Goal: Task Accomplishment & Management: Use online tool/utility

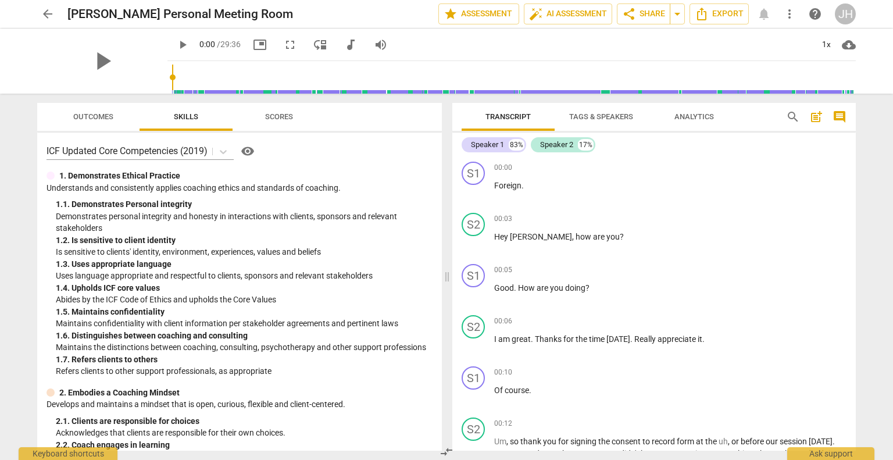
scroll to position [24, 0]
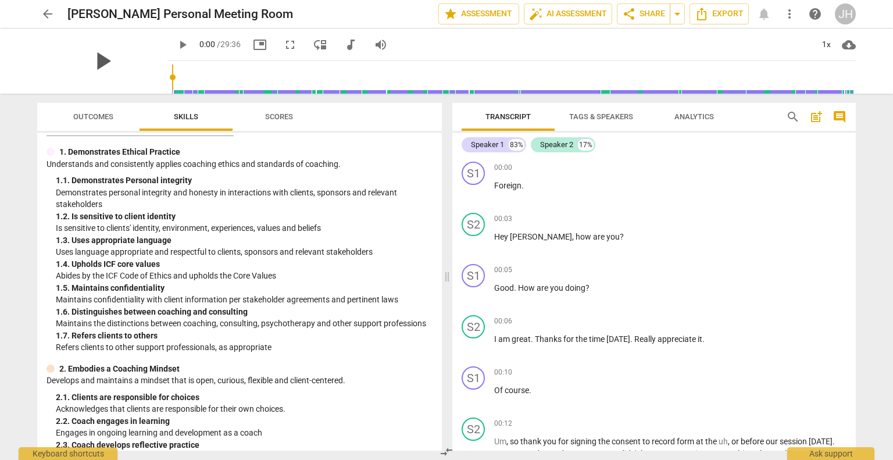
click at [117, 61] on span "play_arrow" at bounding box center [102, 61] width 30 height 30
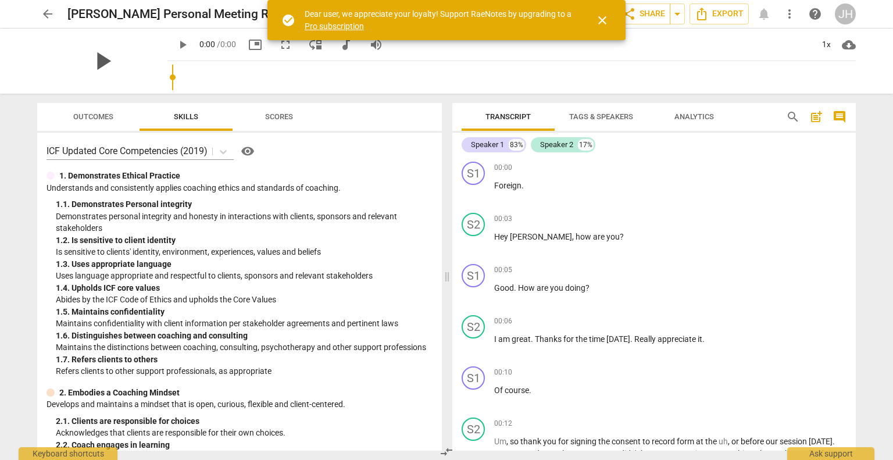
click at [127, 60] on div "play_arrow" at bounding box center [102, 60] width 130 height 65
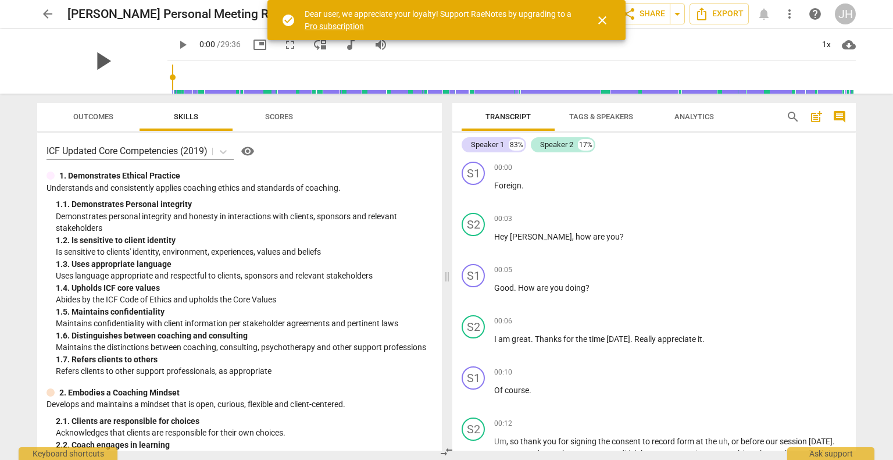
click at [92, 62] on span "play_arrow" at bounding box center [102, 61] width 30 height 30
click at [604, 20] on span "close" at bounding box center [602, 20] width 14 height 14
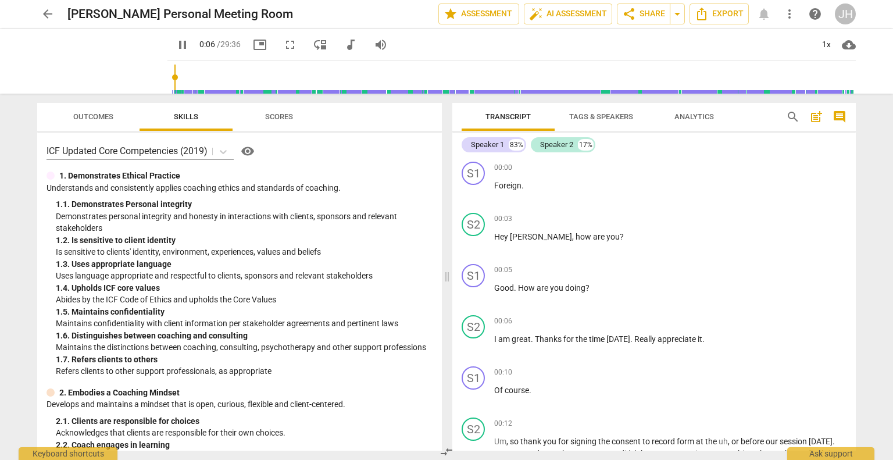
click at [176, 43] on span "pause" at bounding box center [183, 45] width 14 height 14
type input "7"
click at [495, 235] on span "Hey" at bounding box center [502, 236] width 16 height 9
click at [533, 186] on p "Foreign ." at bounding box center [670, 186] width 352 height 12
click at [591, 199] on p at bounding box center [670, 192] width 352 height 24
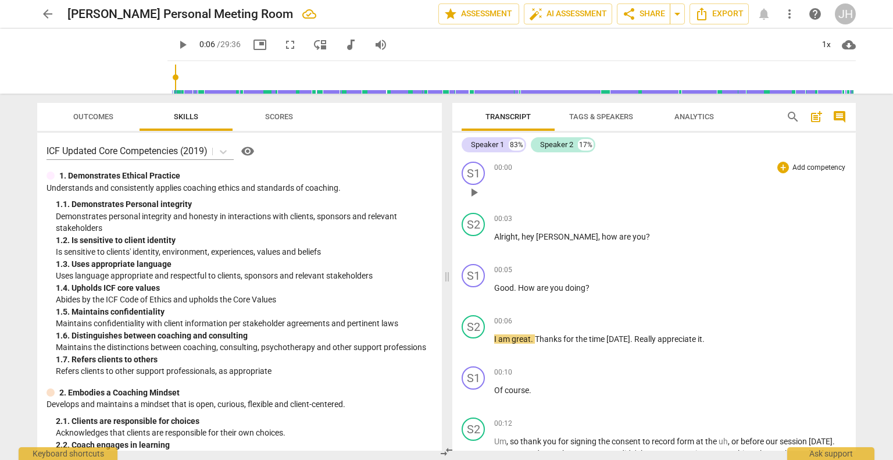
click at [490, 201] on div "S1 play_arrow pause" at bounding box center [478, 183] width 33 height 42
drag, startPoint x: 532, startPoint y: 185, endPoint x: 463, endPoint y: 187, distance: 69.2
click at [463, 187] on div "S1 play_arrow pause 00:00 + Add competency keyboard_arrow_right Foreign ." at bounding box center [653, 182] width 403 height 51
click at [470, 178] on div "S1" at bounding box center [473, 173] width 23 height 23
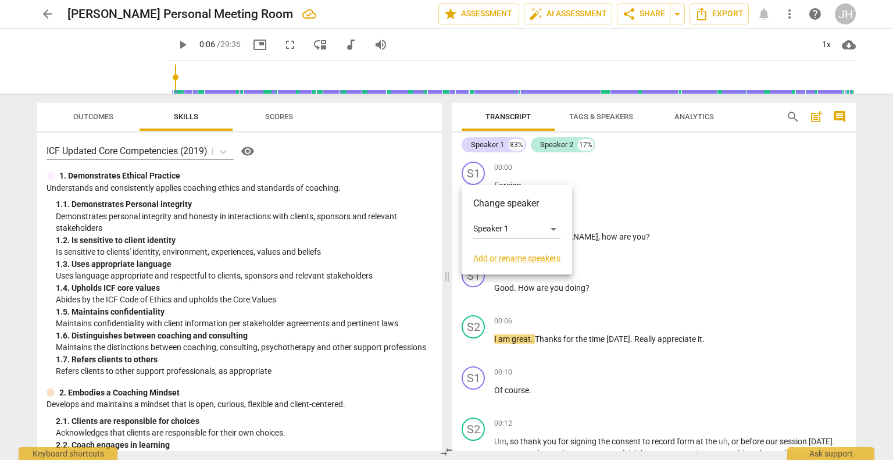
click at [598, 203] on div at bounding box center [446, 230] width 893 height 460
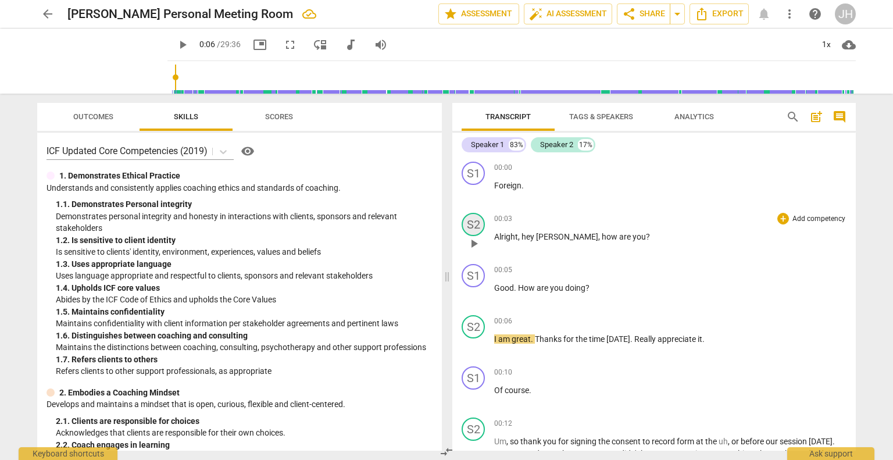
click at [476, 223] on div "S2" at bounding box center [473, 224] width 23 height 23
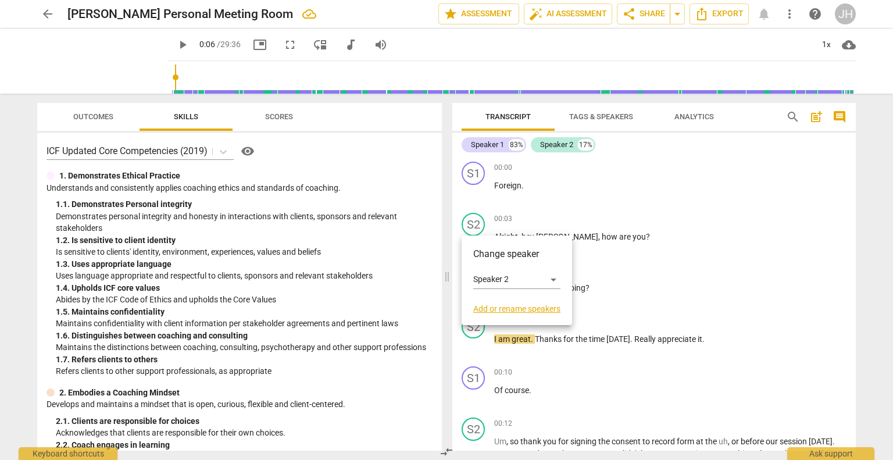
click at [545, 201] on div at bounding box center [446, 230] width 893 height 460
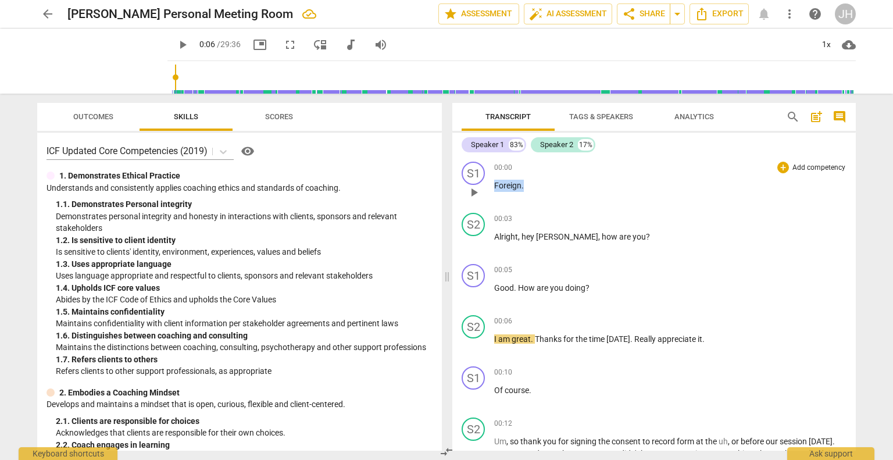
drag, startPoint x: 531, startPoint y: 183, endPoint x: 486, endPoint y: 183, distance: 44.8
click at [486, 183] on div "S1 play_arrow pause 00:00 + Add competency keyboard_arrow_right Foreign ." at bounding box center [653, 182] width 403 height 51
click at [477, 181] on div "S1" at bounding box center [473, 173] width 23 height 23
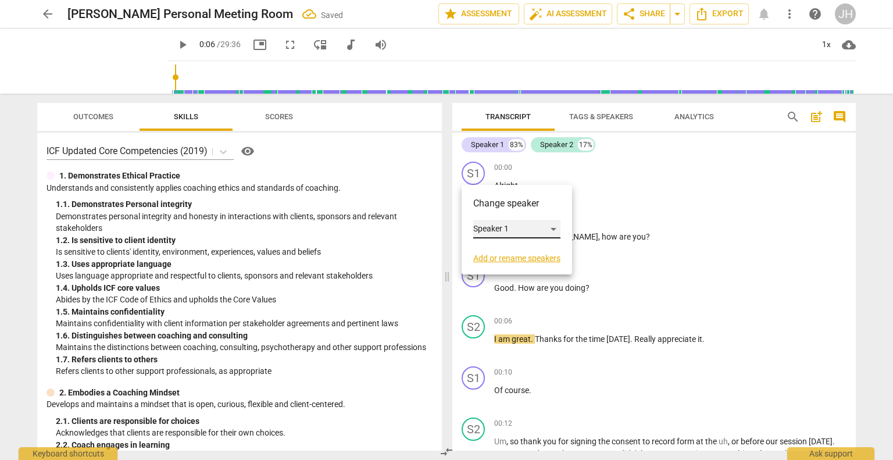
click at [490, 231] on div "Speaker 1" at bounding box center [516, 229] width 87 height 19
click at [496, 242] on li "Speaker 2" at bounding box center [517, 251] width 88 height 22
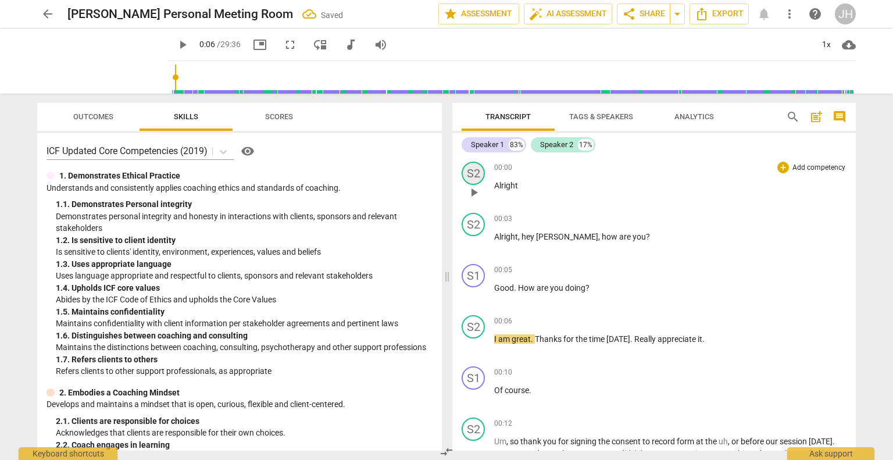
click at [476, 177] on div "S2" at bounding box center [473, 173] width 23 height 23
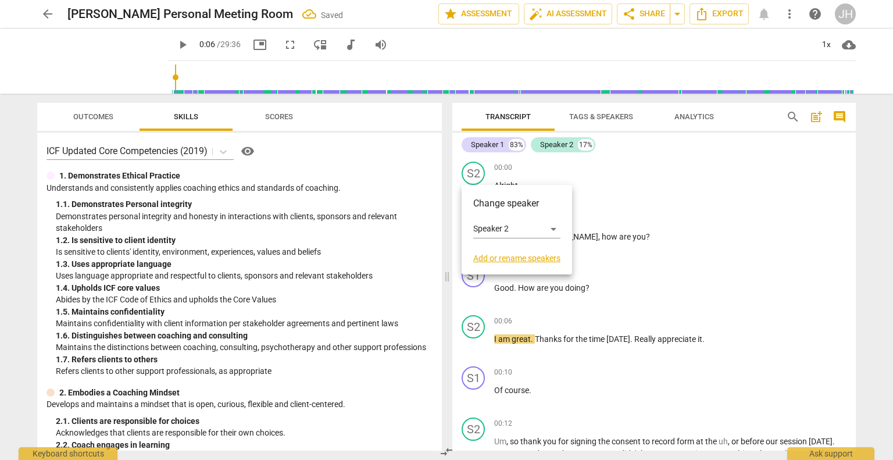
click at [523, 256] on link "Add or rename speakers" at bounding box center [516, 257] width 87 height 9
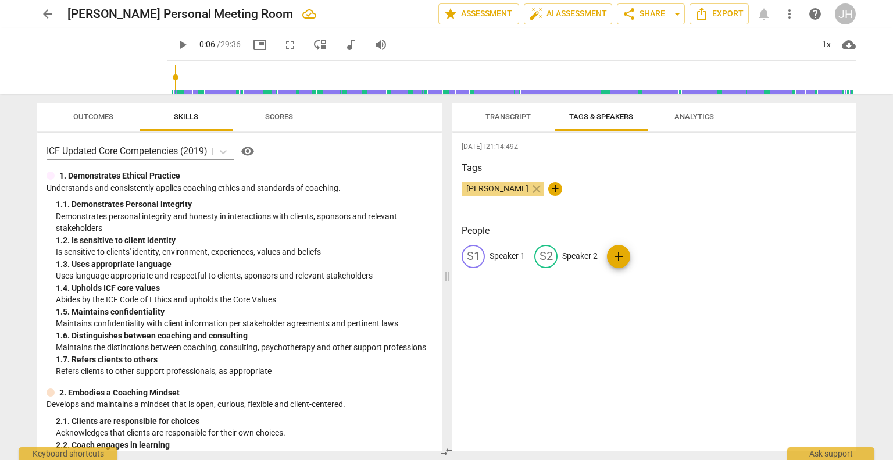
click at [502, 189] on span "[PERSON_NAME]" at bounding box center [498, 188] width 72 height 9
click at [548, 189] on span "+" at bounding box center [555, 189] width 14 height 14
type input "[PERSON_NAME]"
click at [612, 189] on div "[PERSON_NAME] close [PERSON_NAME] check" at bounding box center [654, 193] width 385 height 23
click at [619, 194] on div "[PERSON_NAME] close [PERSON_NAME] close +" at bounding box center [654, 193] width 385 height 23
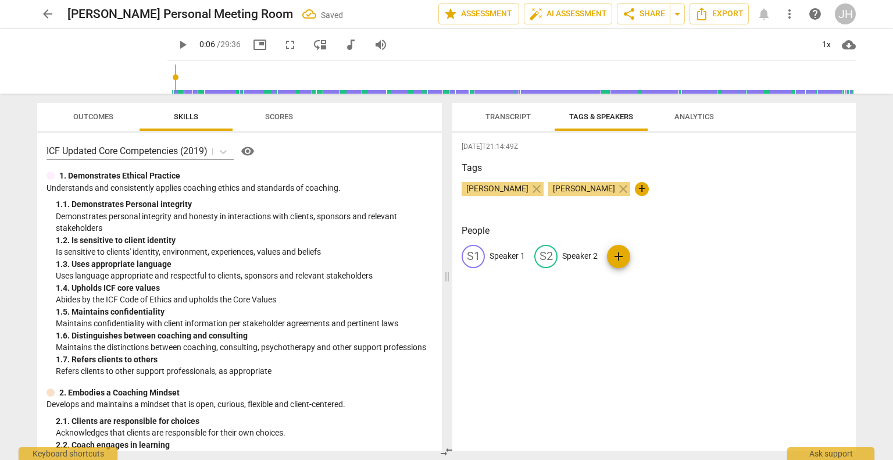
click at [508, 252] on p "Speaker 1" at bounding box center [507, 256] width 35 height 12
click at [530, 188] on span "close" at bounding box center [537, 189] width 14 height 14
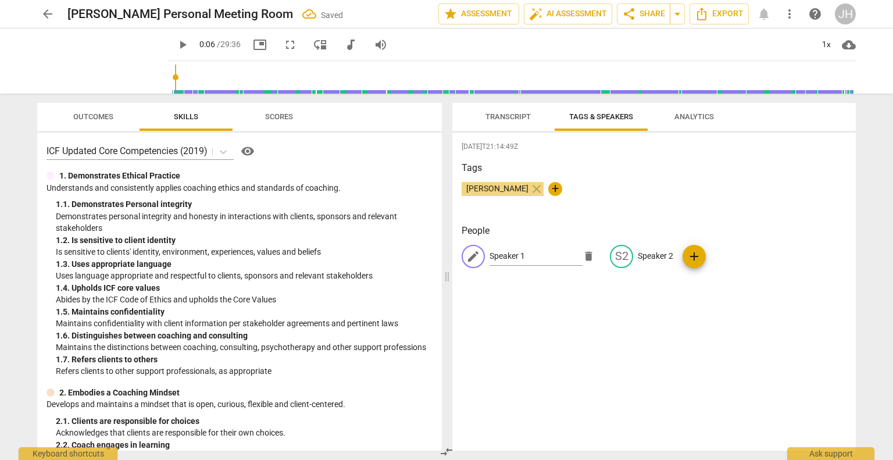
click at [530, 188] on span "close" at bounding box center [537, 189] width 14 height 14
click at [534, 256] on input "Speaker 1" at bounding box center [536, 256] width 93 height 19
type input "S"
type input "[PERSON_NAME]"
click at [645, 256] on p "Speaker 2" at bounding box center [655, 256] width 35 height 12
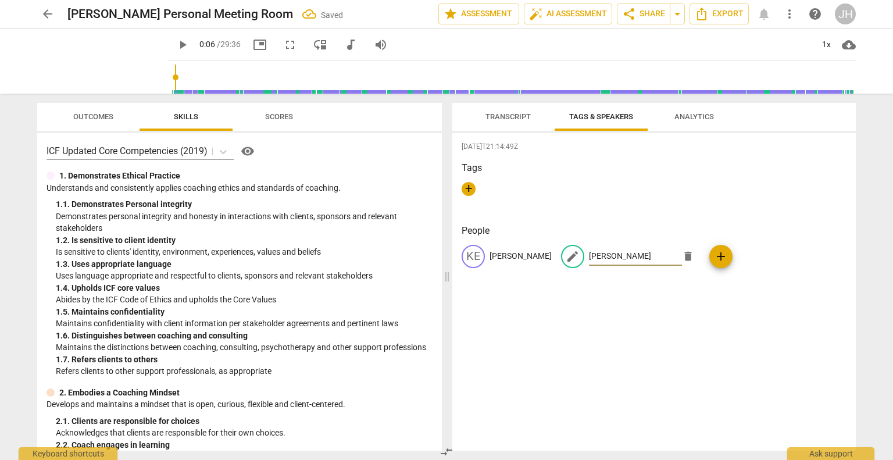
type input "[PERSON_NAME]"
click at [678, 275] on div "KE [PERSON_NAME] edit [PERSON_NAME] delete add" at bounding box center [654, 261] width 385 height 33
click at [500, 124] on span "Transcript" at bounding box center [507, 117] width 73 height 16
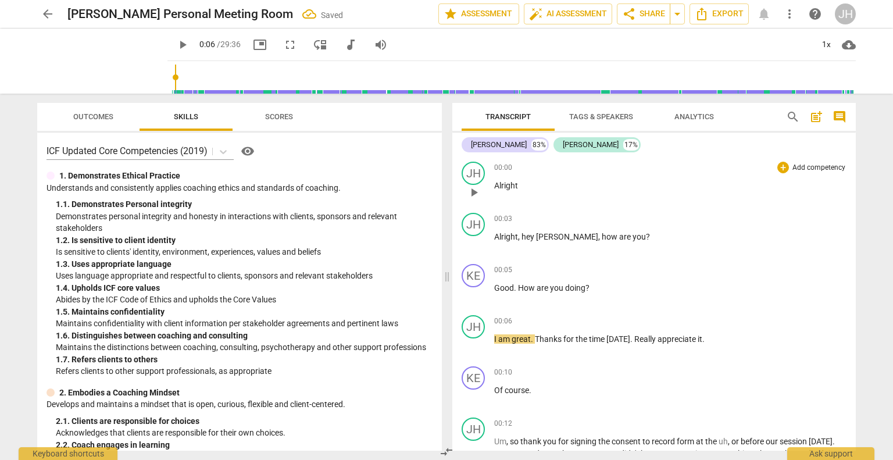
click at [535, 187] on p "Alright" at bounding box center [670, 186] width 352 height 12
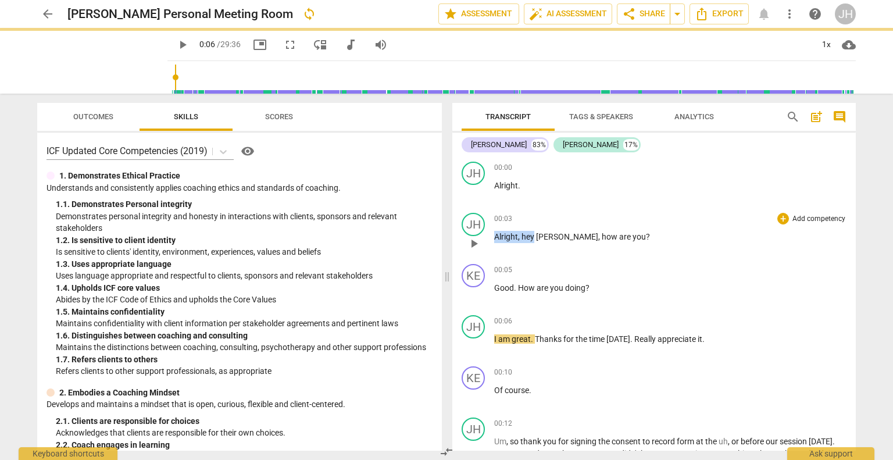
drag, startPoint x: 534, startPoint y: 236, endPoint x: 488, endPoint y: 235, distance: 45.4
click at [488, 235] on div "JH play_arrow pause 00:03 + Add competency keyboard_arrow_right Alright , hey […" at bounding box center [653, 233] width 403 height 51
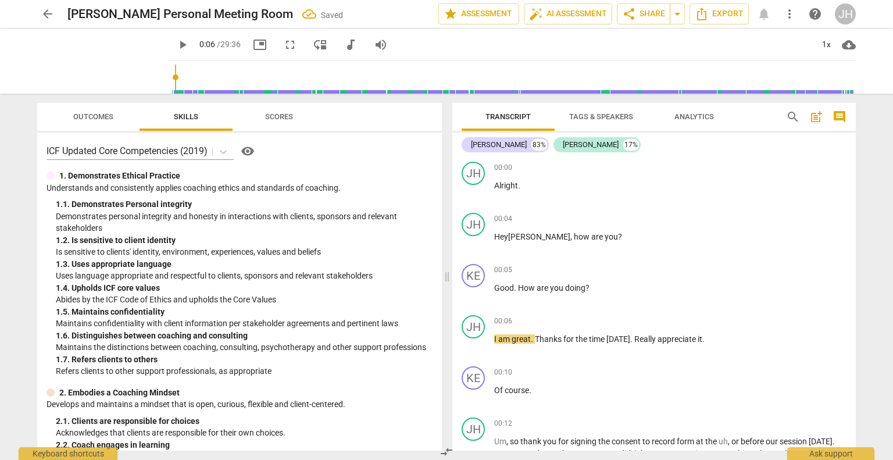
click at [176, 44] on span "play_arrow" at bounding box center [183, 45] width 14 height 14
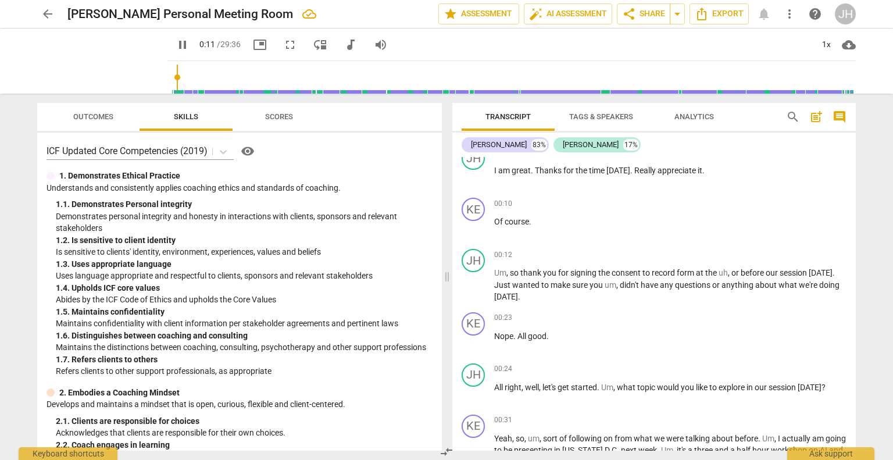
scroll to position [165, 0]
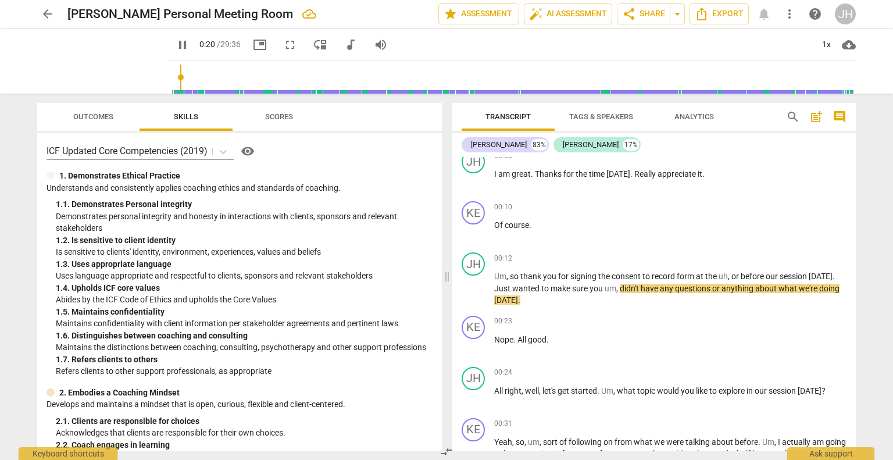
click at [176, 45] on span "pause" at bounding box center [183, 45] width 14 height 14
type input "21"
click at [605, 286] on span "um" at bounding box center [611, 288] width 12 height 9
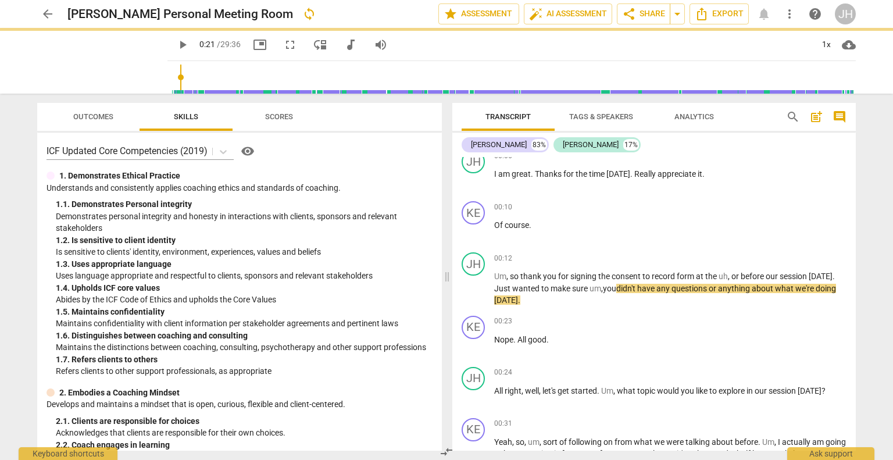
click at [176, 43] on span "play_arrow" at bounding box center [183, 45] width 14 height 14
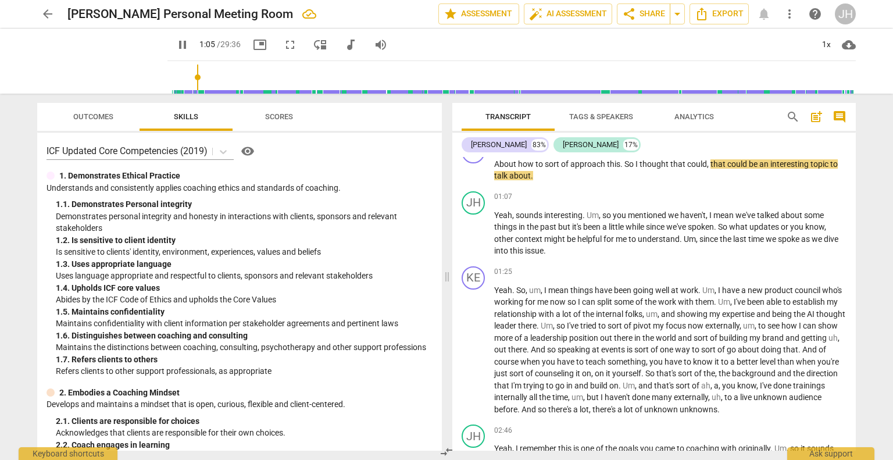
scroll to position [674, 0]
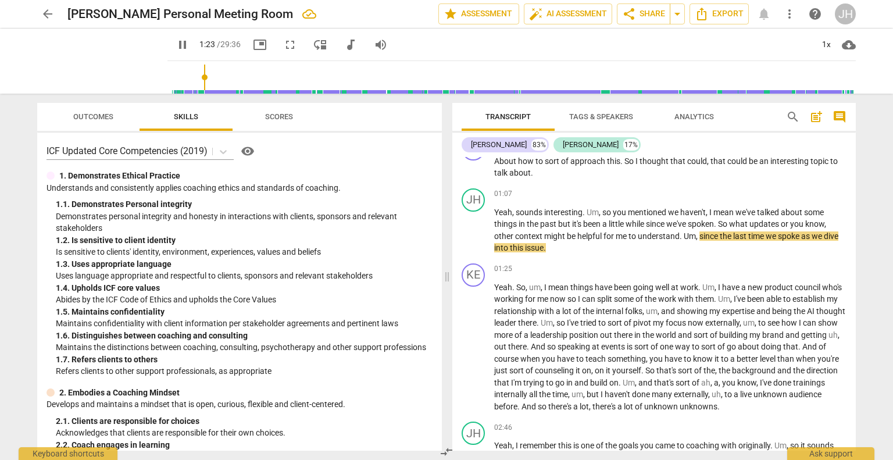
click at [176, 45] on span "pause" at bounding box center [183, 45] width 14 height 14
type input "84"
click at [689, 231] on span "Um" at bounding box center [690, 235] width 12 height 9
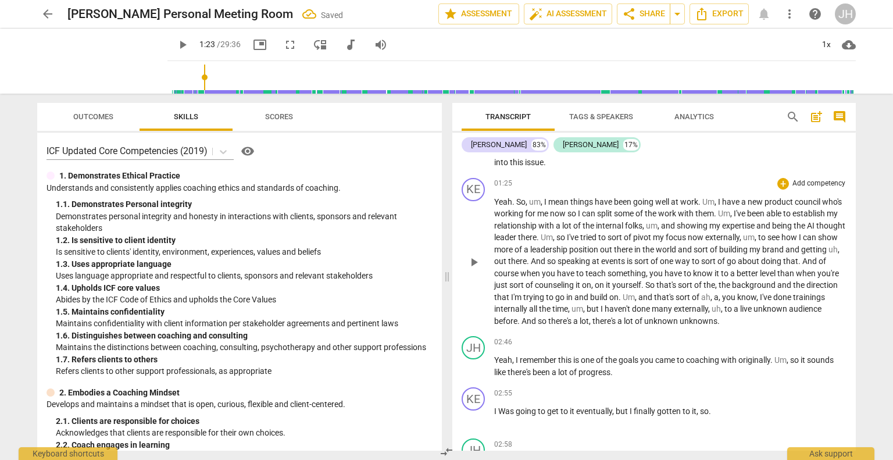
scroll to position [772, 0]
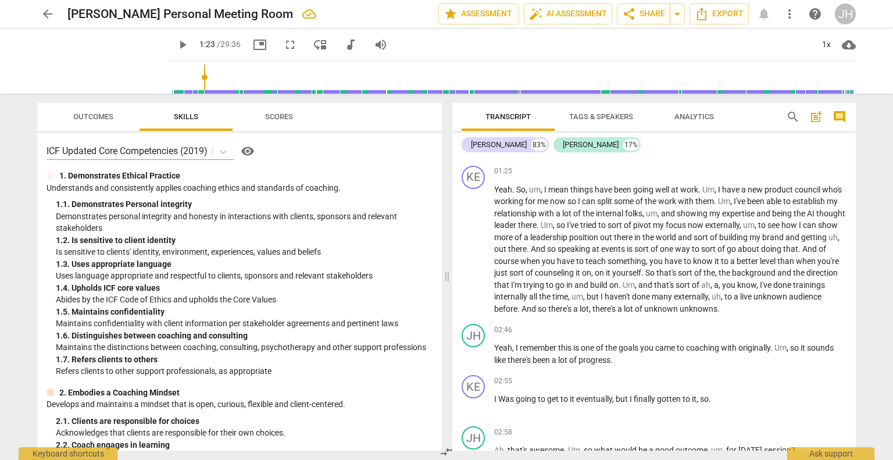
click at [176, 47] on span "play_arrow" at bounding box center [183, 45] width 14 height 14
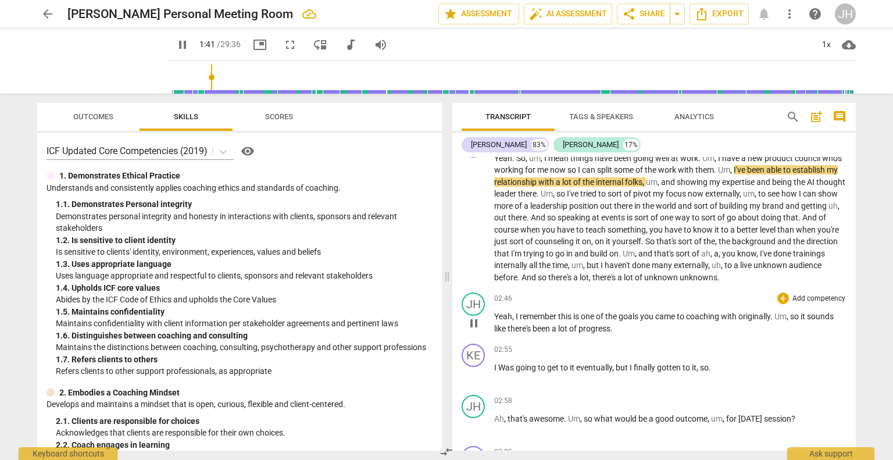
scroll to position [805, 0]
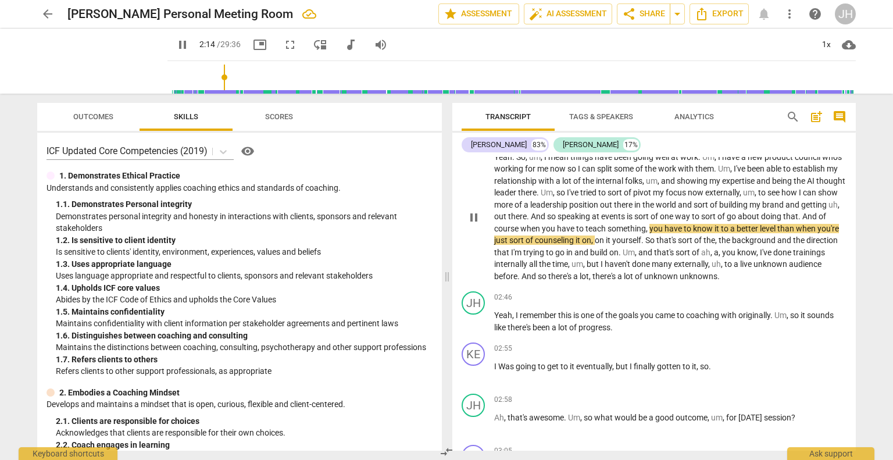
click at [802, 221] on span "And" at bounding box center [810, 216] width 16 height 9
type input "136"
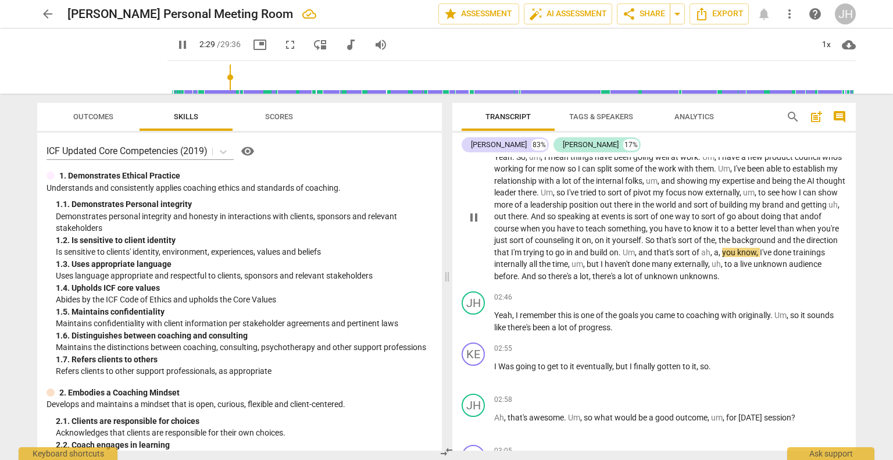
click at [609, 248] on span "build" at bounding box center [599, 252] width 19 height 9
click at [176, 38] on span "pause" at bounding box center [183, 45] width 14 height 14
type input "167"
click at [538, 272] on span "And" at bounding box center [529, 276] width 16 height 9
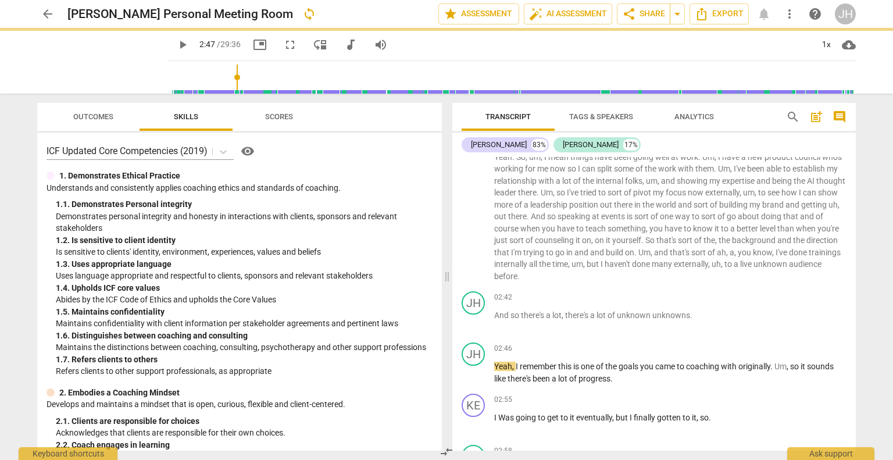
scroll to position [856, 0]
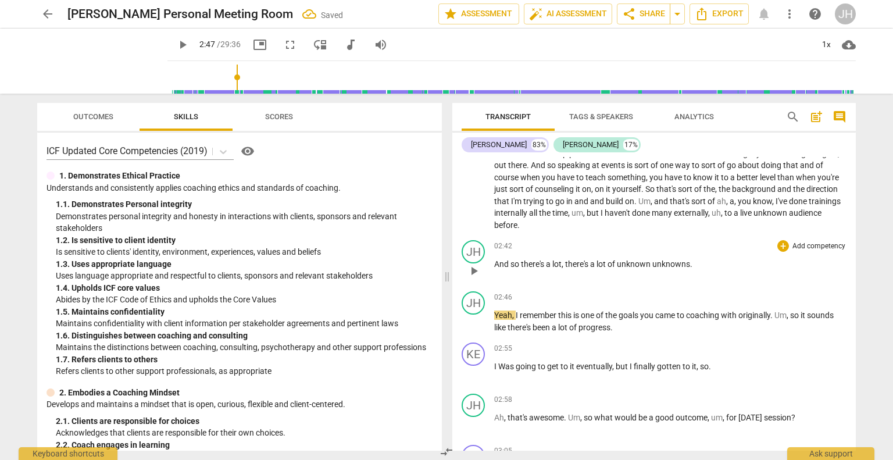
click at [492, 263] on div "play_arrow pause" at bounding box center [480, 270] width 30 height 15
click at [495, 260] on span "And" at bounding box center [502, 263] width 16 height 9
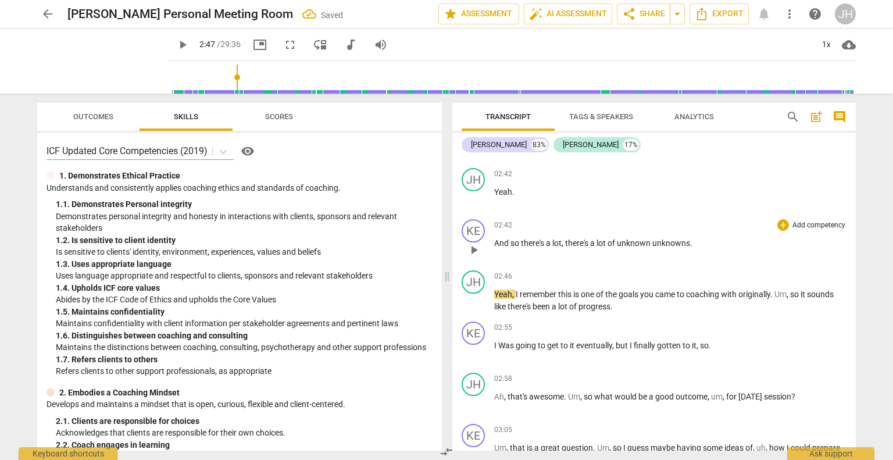
scroll to position [946, 0]
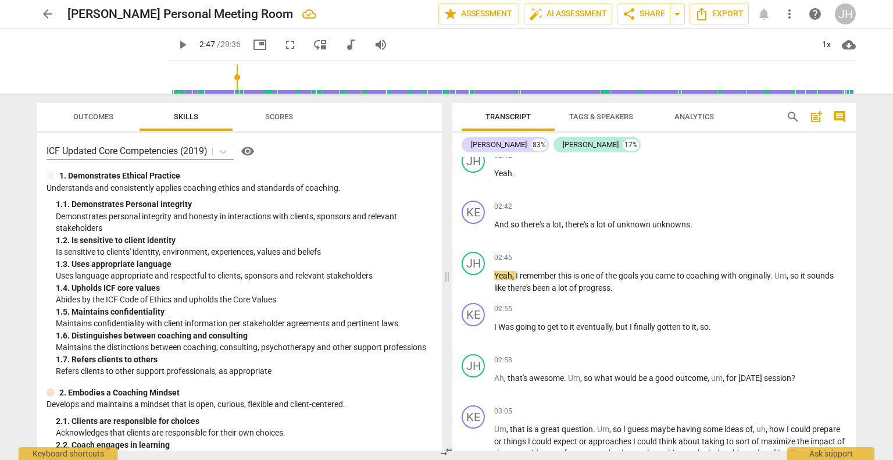
click at [176, 45] on span "play_arrow" at bounding box center [183, 45] width 14 height 14
click at [176, 46] on span "pause" at bounding box center [183, 45] width 14 height 14
type input "178"
click at [507, 322] on span "Was" at bounding box center [506, 326] width 17 height 9
click at [176, 45] on span "play_arrow" at bounding box center [183, 45] width 14 height 14
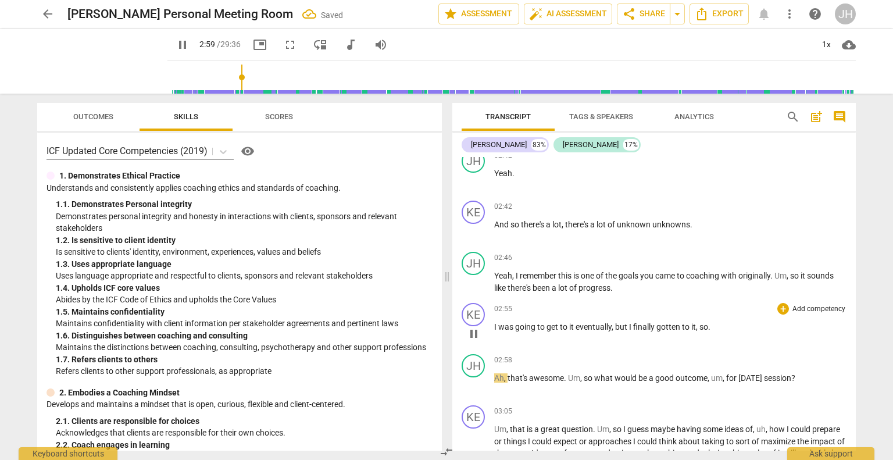
scroll to position [979, 0]
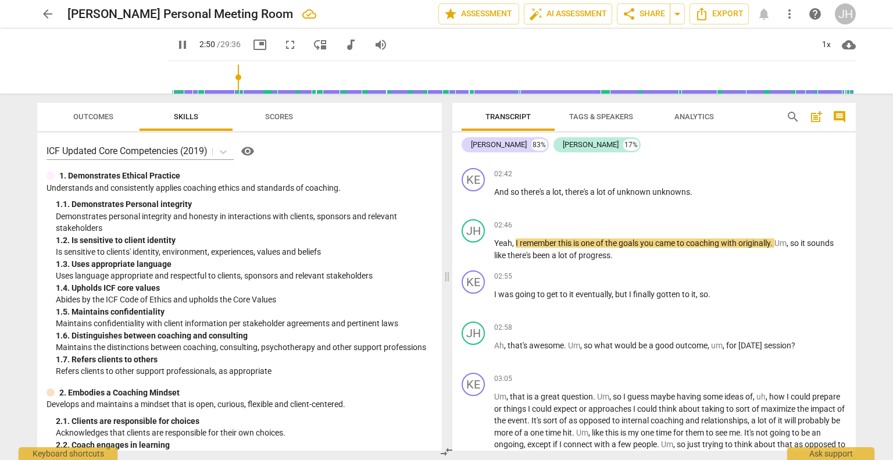
click at [225, 78] on input "range" at bounding box center [514, 77] width 684 height 37
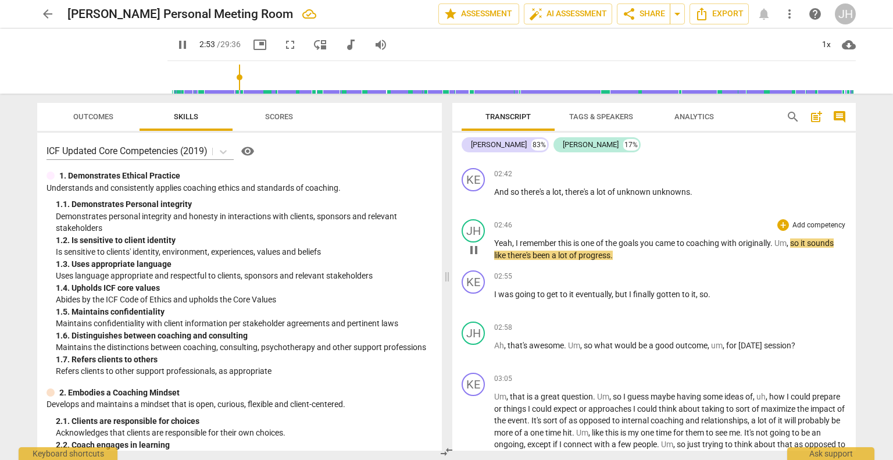
click at [780, 240] on span "Um" at bounding box center [780, 242] width 12 height 9
type input "175"
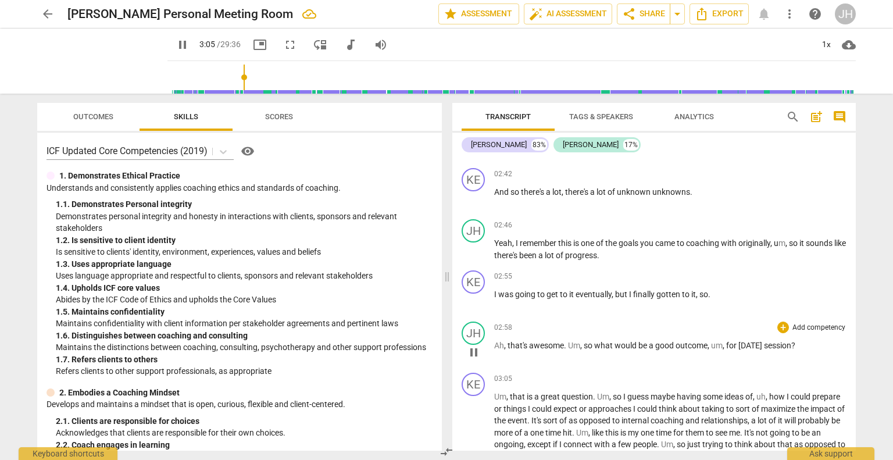
click at [495, 341] on span "Ah" at bounding box center [499, 345] width 10 height 9
type input "186"
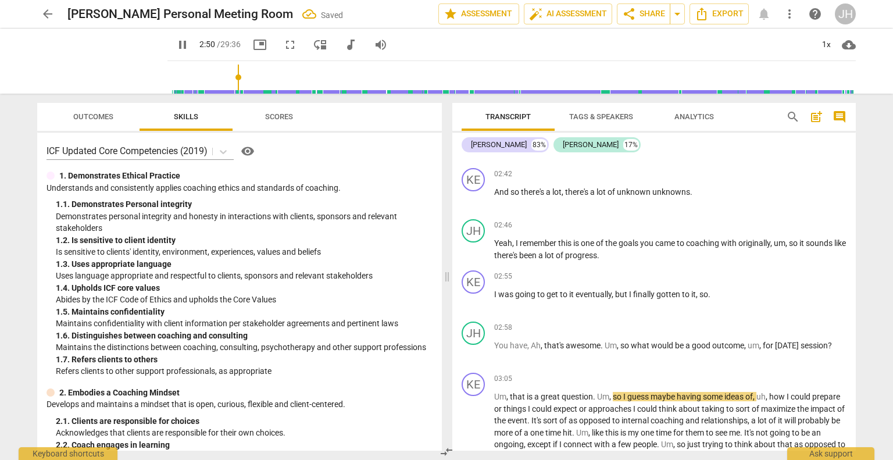
drag, startPoint x: 234, startPoint y: 77, endPoint x: 225, endPoint y: 78, distance: 8.8
click at [225, 78] on input "range" at bounding box center [514, 77] width 684 height 37
click at [715, 288] on p "I was going to get to it eventually , but I finally gotten to it , so ." at bounding box center [670, 294] width 352 height 12
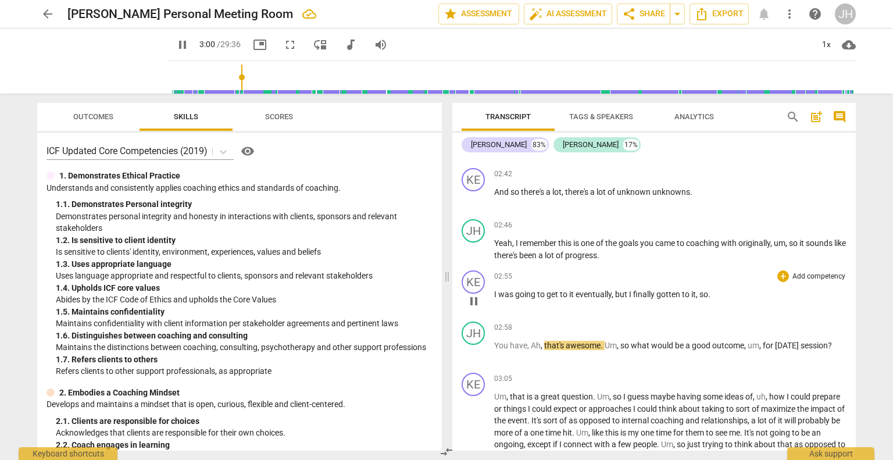
type input "181"
click at [225, 78] on input "range" at bounding box center [514, 77] width 684 height 37
click at [544, 341] on span "that's" at bounding box center [555, 345] width 22 height 9
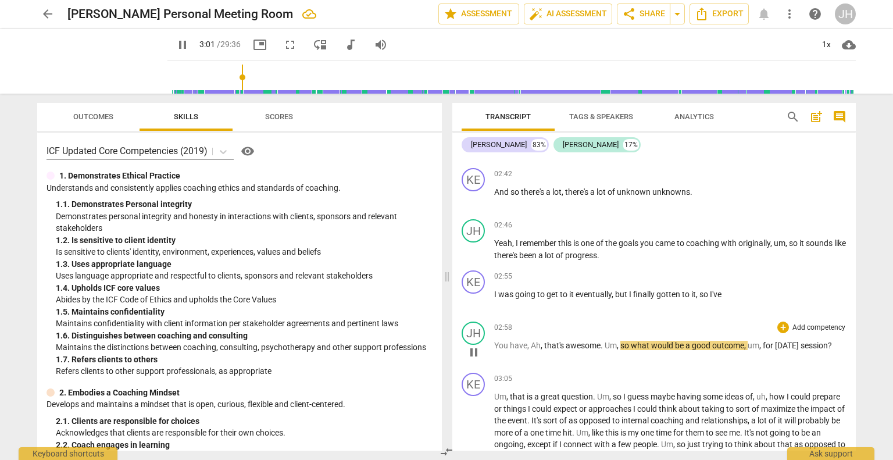
type input "182"
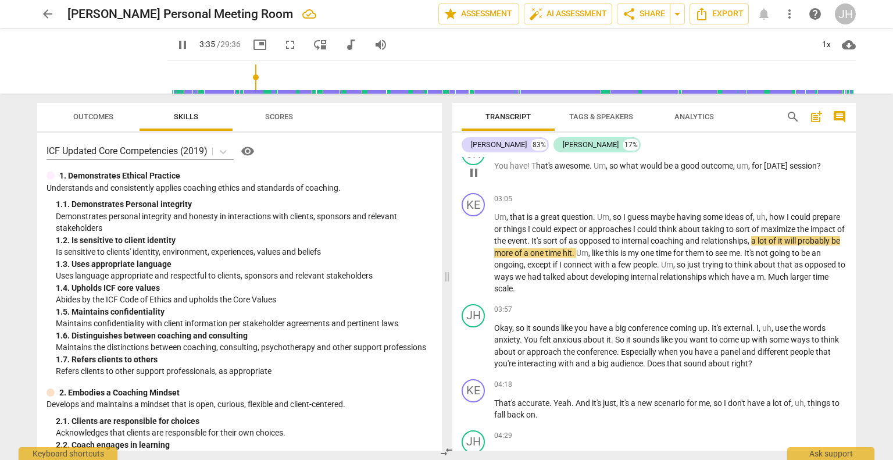
scroll to position [1159, 0]
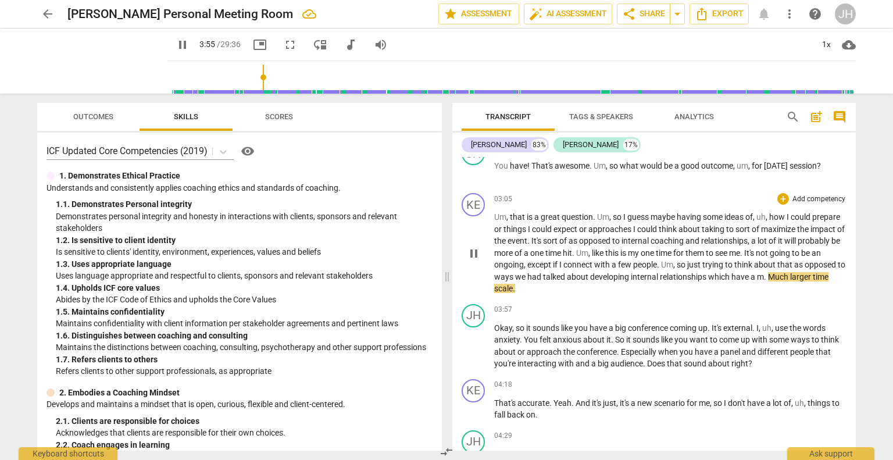
click at [768, 273] on span "." at bounding box center [766, 276] width 4 height 9
type input "236"
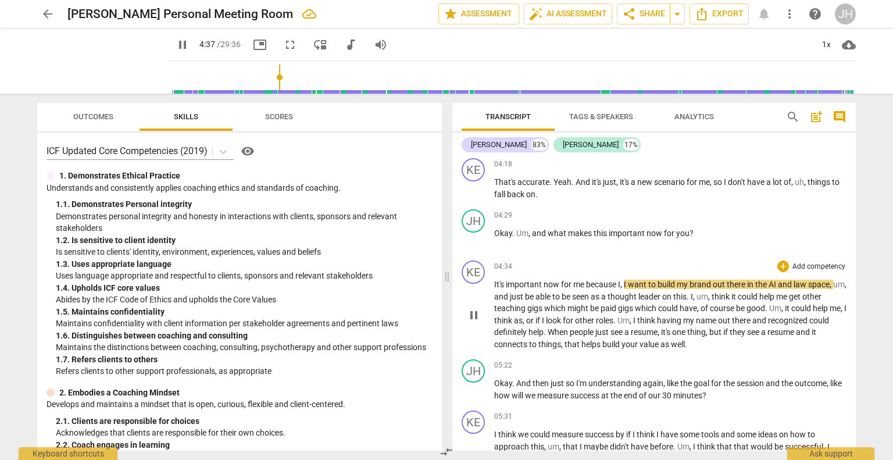
scroll to position [1371, 0]
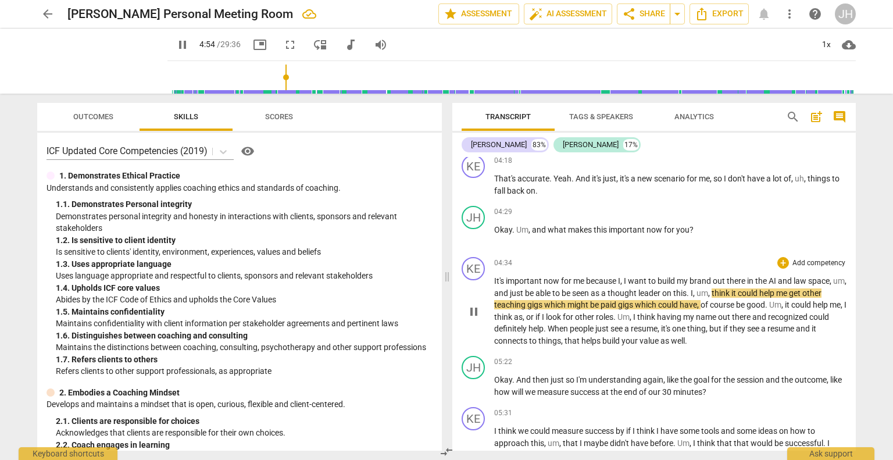
click at [728, 298] on span "think" at bounding box center [722, 292] width 20 height 9
type input "295"
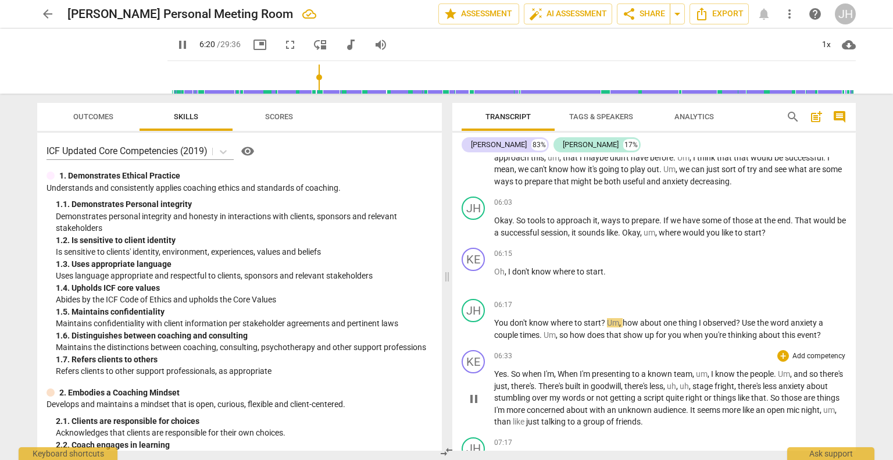
scroll to position [1660, 0]
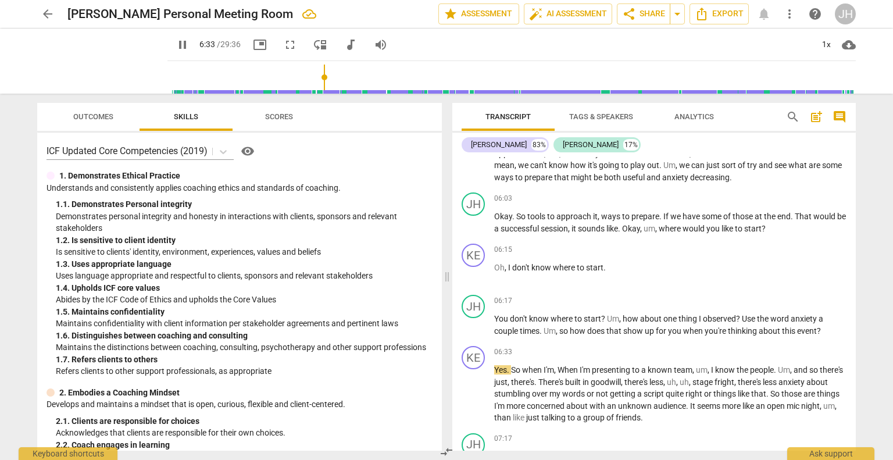
click at [176, 42] on span "pause" at bounding box center [183, 45] width 14 height 14
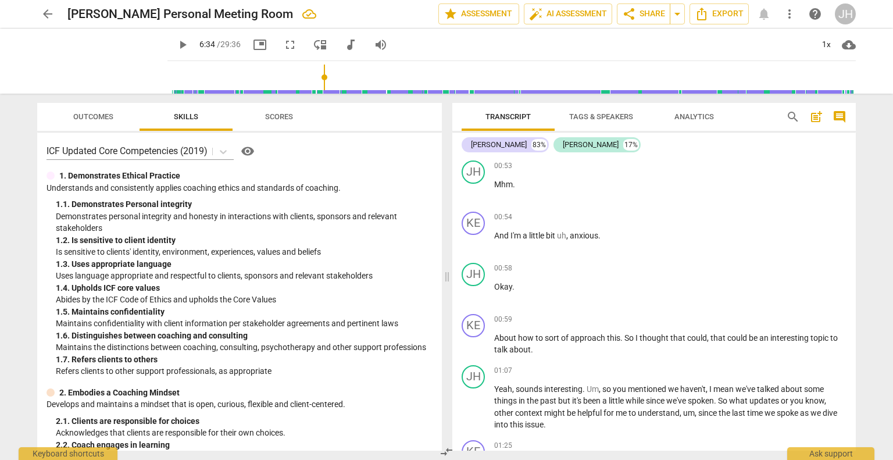
scroll to position [496, 0]
drag, startPoint x: 313, startPoint y: 78, endPoint x: 245, endPoint y: 75, distance: 67.5
click at [259, 83] on input "range" at bounding box center [514, 77] width 684 height 37
click at [176, 44] on span "play_arrow" at bounding box center [183, 45] width 14 height 14
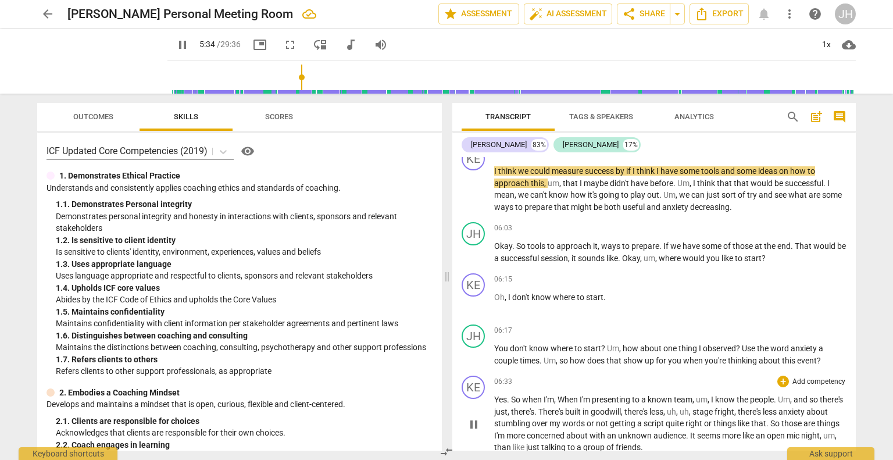
scroll to position [1637, 0]
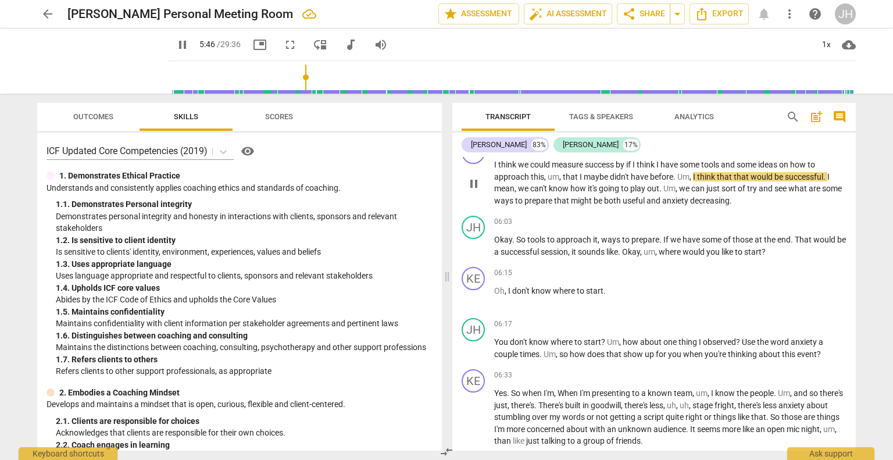
click at [678, 181] on span "Um" at bounding box center [683, 176] width 12 height 9
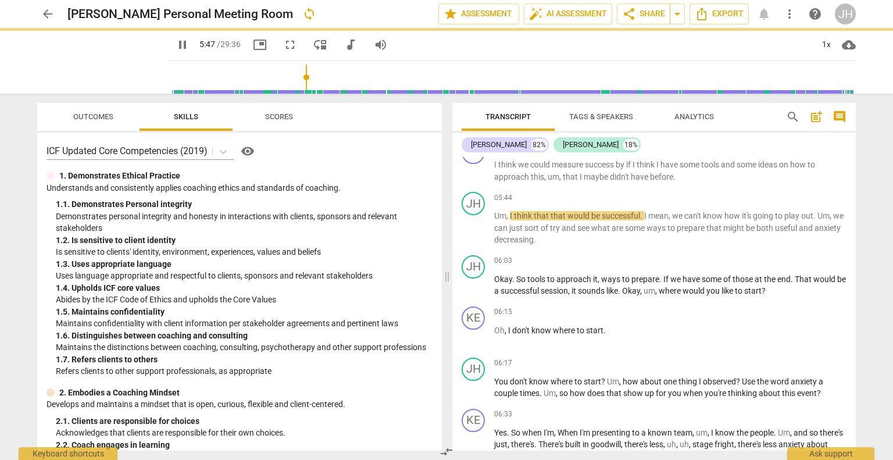
scroll to position [1676, 0]
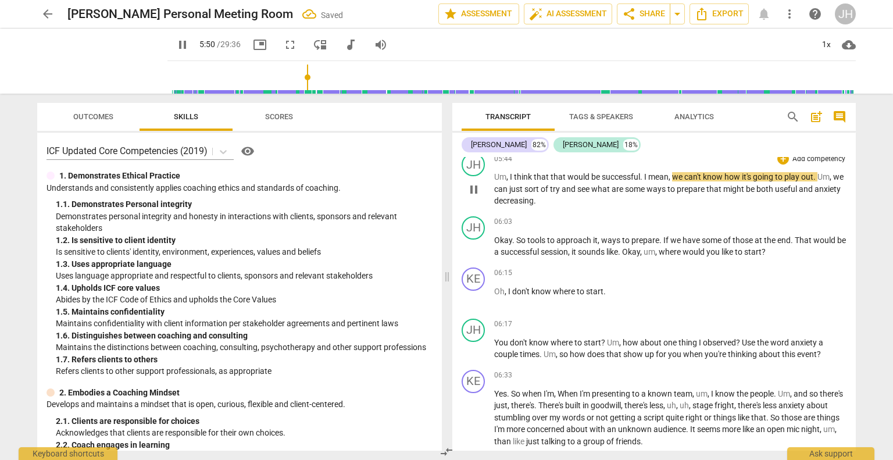
drag, startPoint x: 494, startPoint y: 180, endPoint x: 498, endPoint y: 173, distance: 8.4
click at [495, 181] on span "Um" at bounding box center [500, 176] width 12 height 9
type input "351"
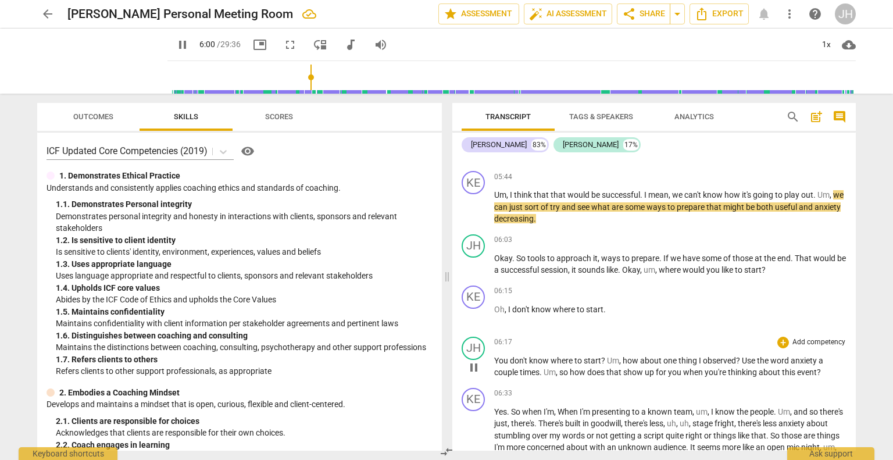
scroll to position [1722, 0]
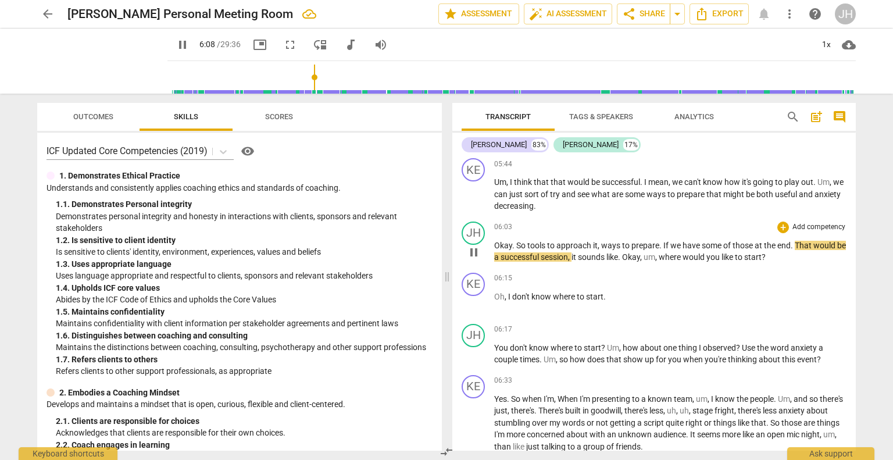
click at [799, 249] on span "That" at bounding box center [804, 245] width 19 height 9
type input "370"
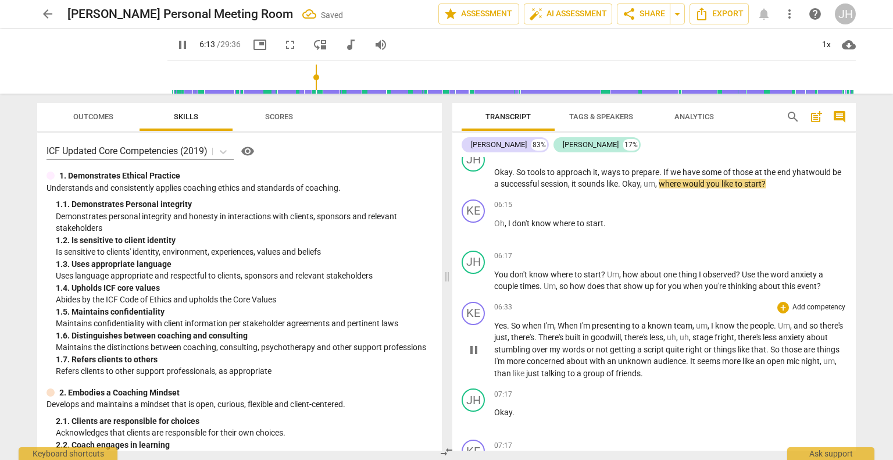
scroll to position [1809, 0]
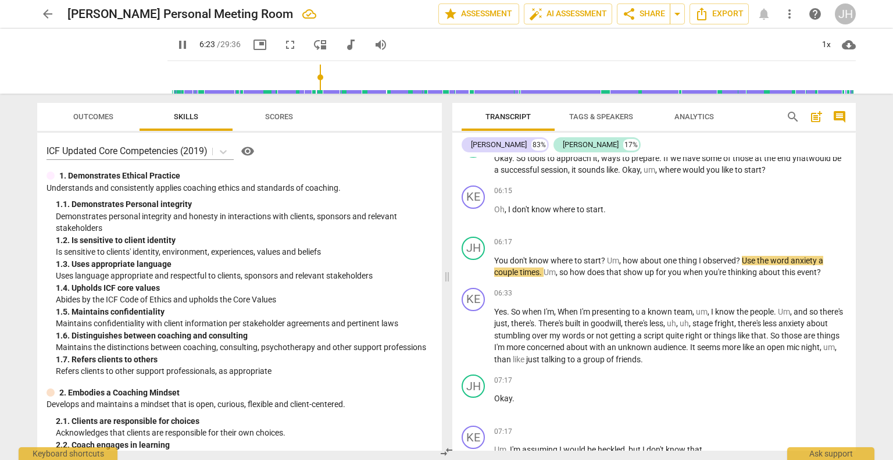
click at [176, 38] on span "pause" at bounding box center [183, 45] width 14 height 14
type input "384"
click at [748, 264] on span "Use" at bounding box center [749, 260] width 15 height 9
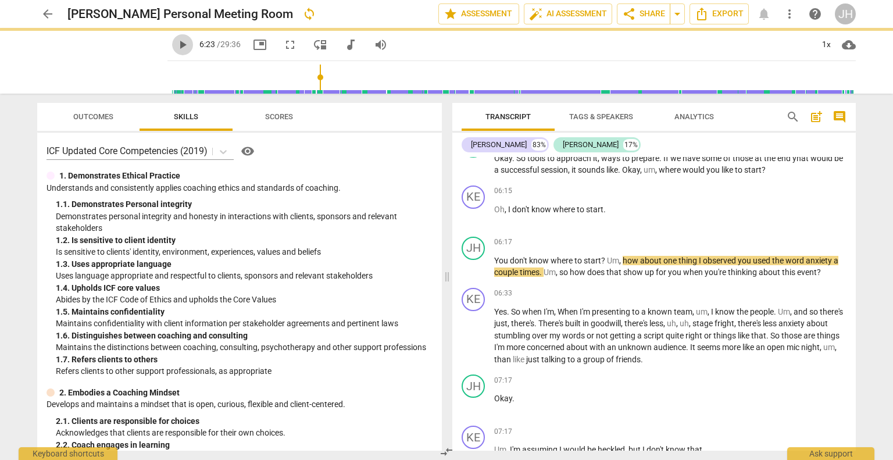
click at [176, 46] on span "play_arrow" at bounding box center [183, 45] width 14 height 14
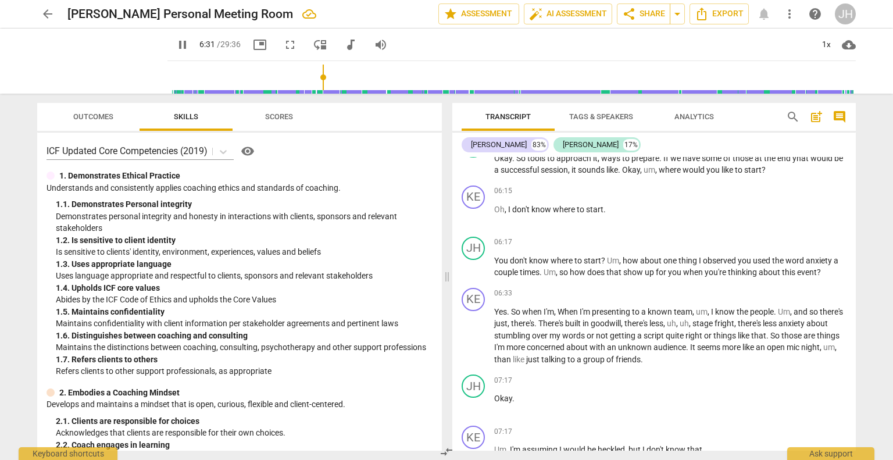
click at [176, 43] on span "pause" at bounding box center [183, 45] width 14 height 14
click at [175, 46] on span "play_arrow" at bounding box center [182, 45] width 21 height 14
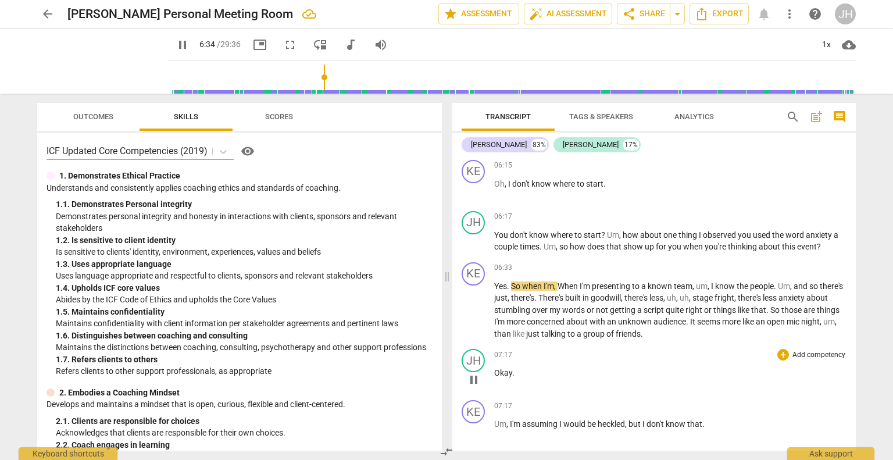
scroll to position [1838, 0]
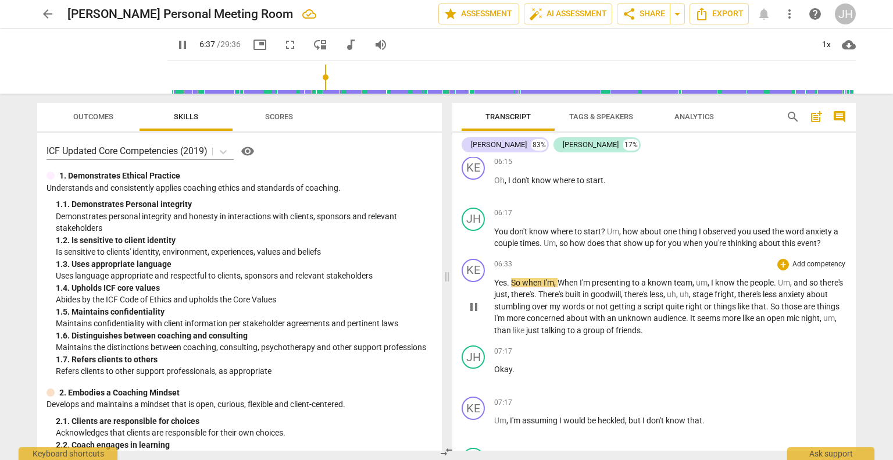
click at [524, 285] on span "when" at bounding box center [533, 282] width 22 height 9
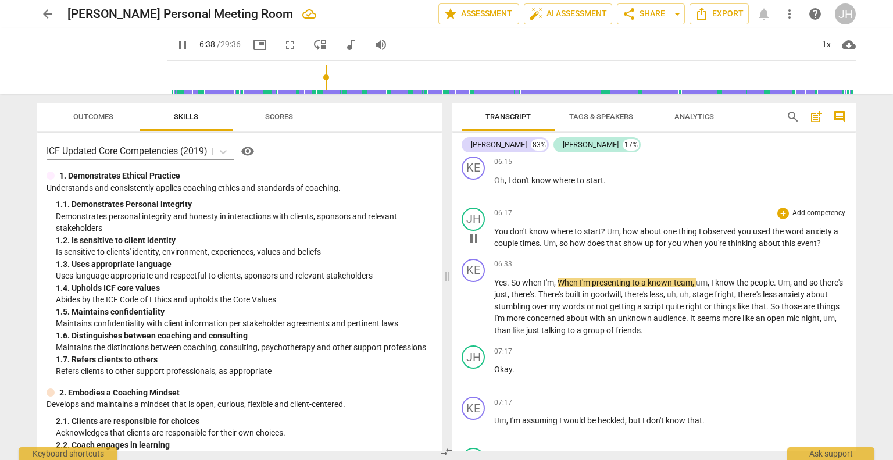
type input "399"
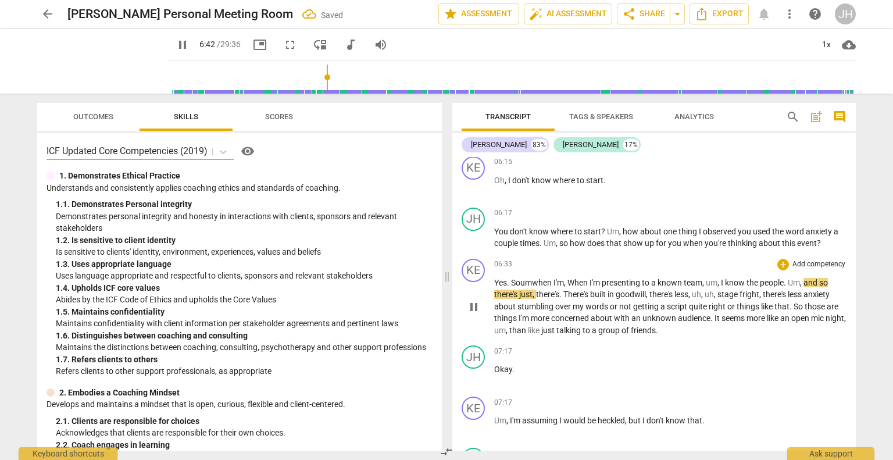
click at [580, 285] on span "When" at bounding box center [578, 282] width 22 height 9
drag, startPoint x: 571, startPoint y: 298, endPoint x: 560, endPoint y: 181, distance: 116.8
click at [571, 298] on span "There's" at bounding box center [576, 294] width 27 height 9
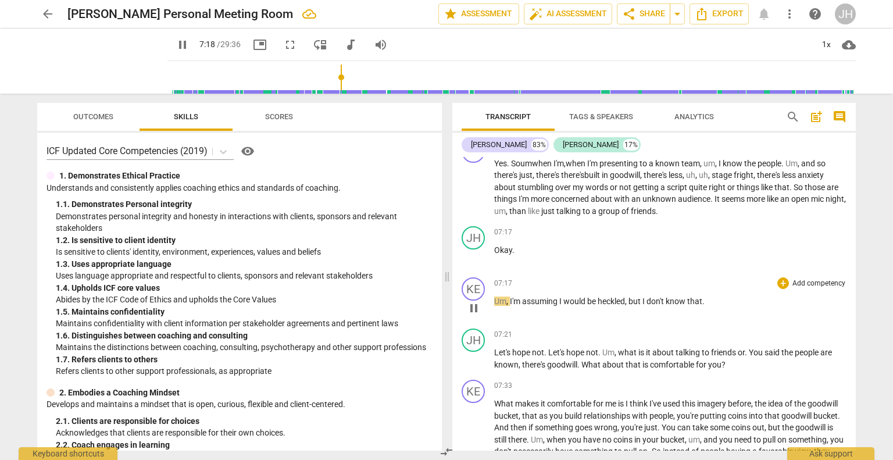
scroll to position [1967, 0]
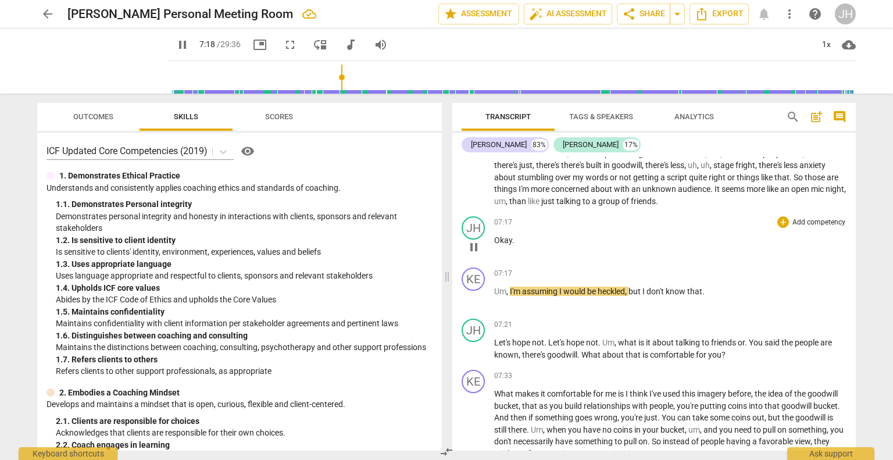
click at [517, 240] on p "Okay ." at bounding box center [670, 240] width 352 height 12
type input "440"
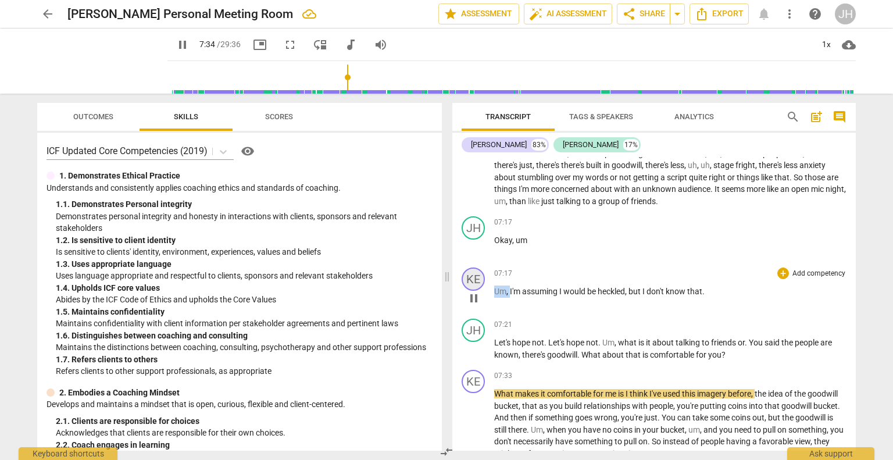
drag, startPoint x: 510, startPoint y: 295, endPoint x: 475, endPoint y: 281, distance: 38.1
click at [485, 296] on div "KE play_arrow pause 07:17 + Add competency keyboard_arrow_right Um , I'm assumi…" at bounding box center [653, 288] width 403 height 51
type input "455"
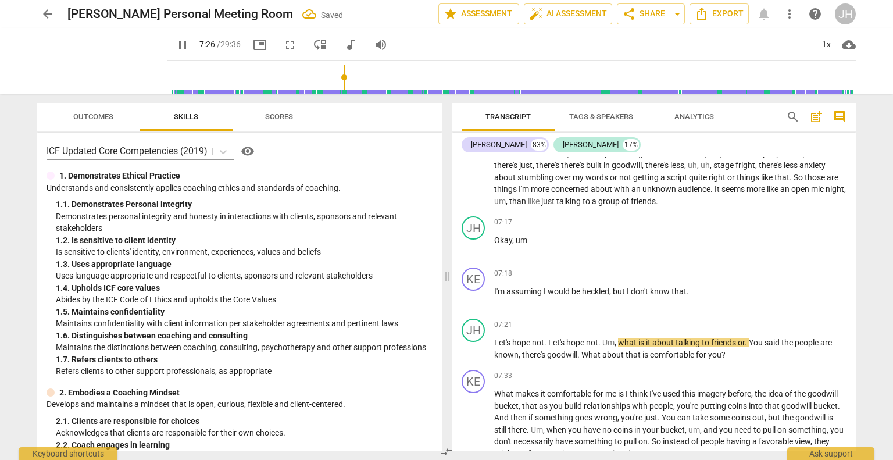
click at [331, 76] on input "range" at bounding box center [514, 77] width 684 height 37
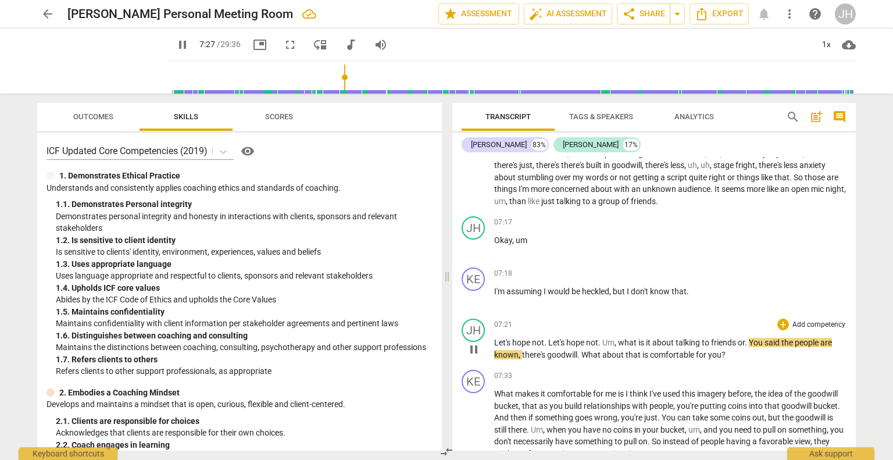
click at [756, 345] on span "You" at bounding box center [757, 342] width 16 height 9
type input "449"
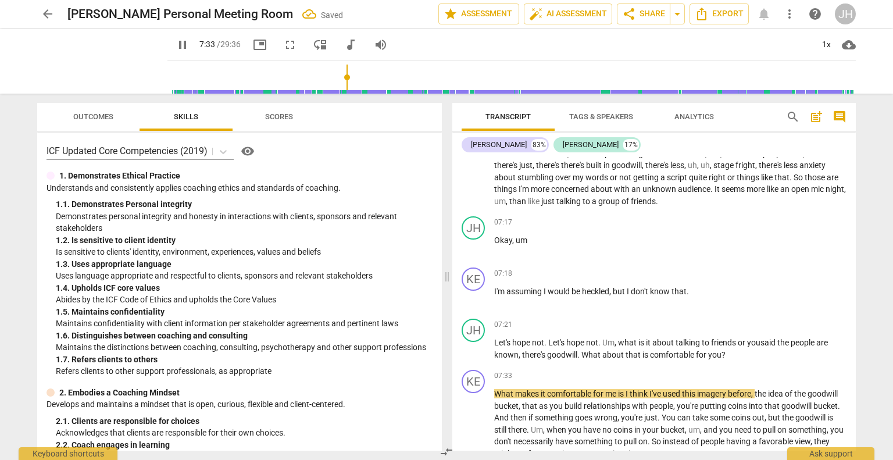
click at [176, 42] on span "pause" at bounding box center [183, 45] width 14 height 14
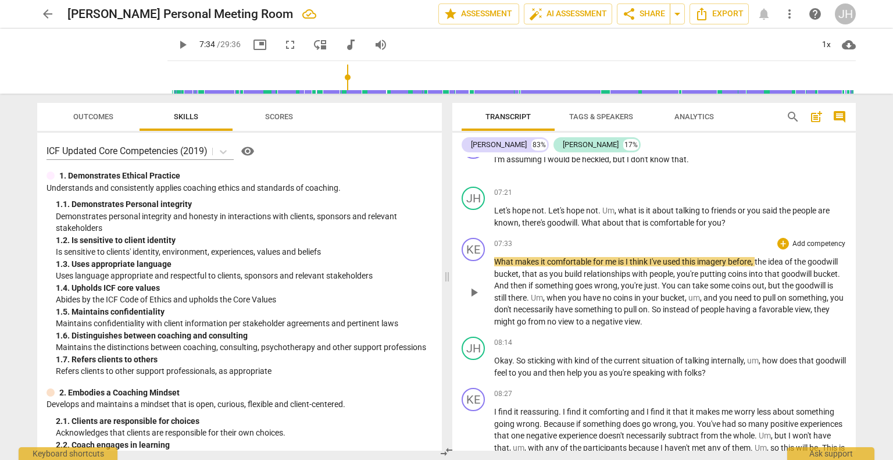
scroll to position [2101, 0]
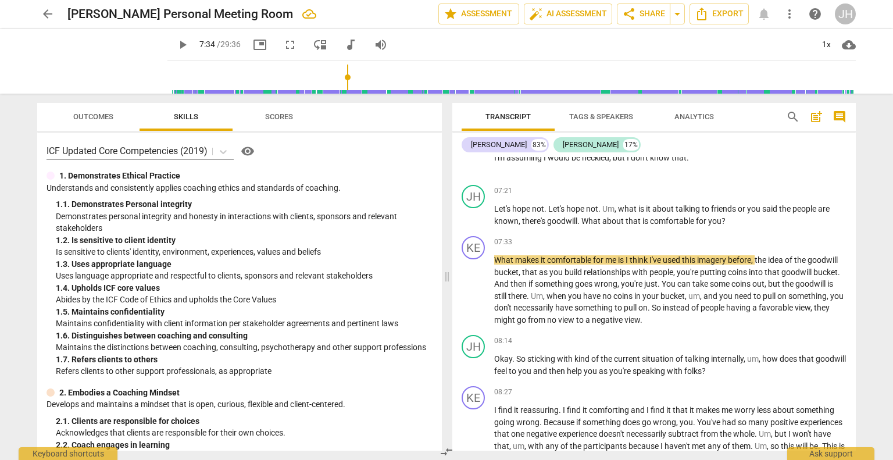
click at [176, 46] on span "play_arrow" at bounding box center [183, 45] width 14 height 14
click at [176, 46] on span "pause" at bounding box center [183, 45] width 14 height 14
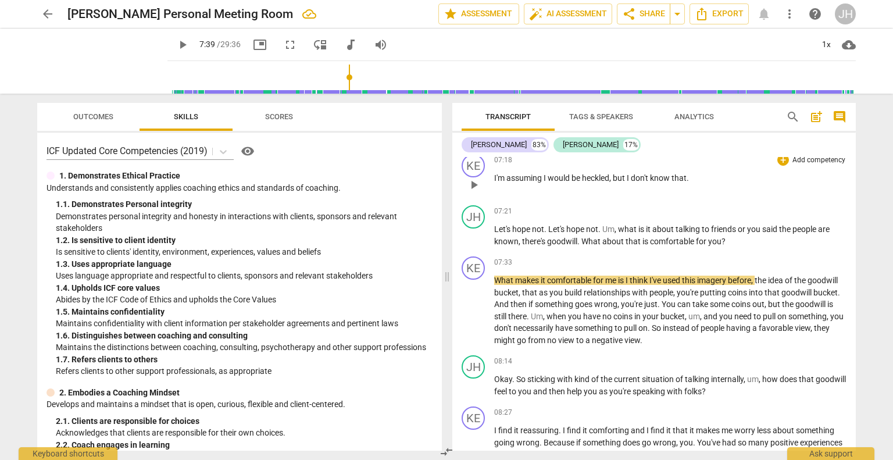
scroll to position [2082, 0]
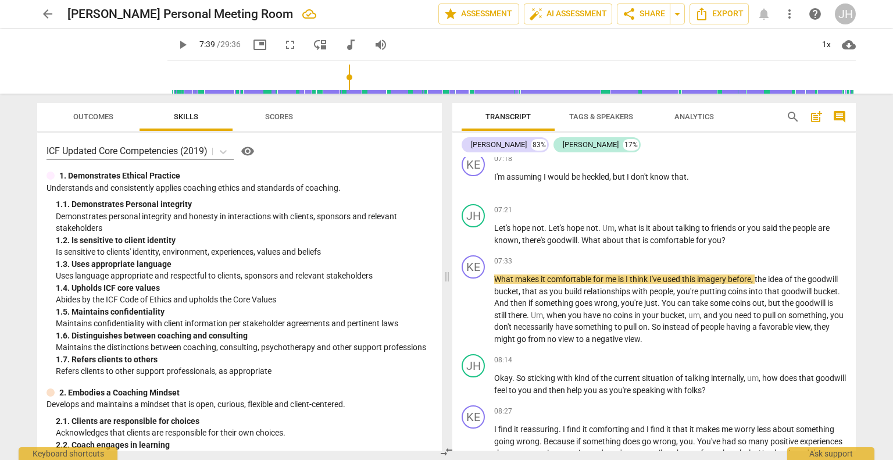
click at [176, 43] on span "play_arrow" at bounding box center [183, 45] width 14 height 14
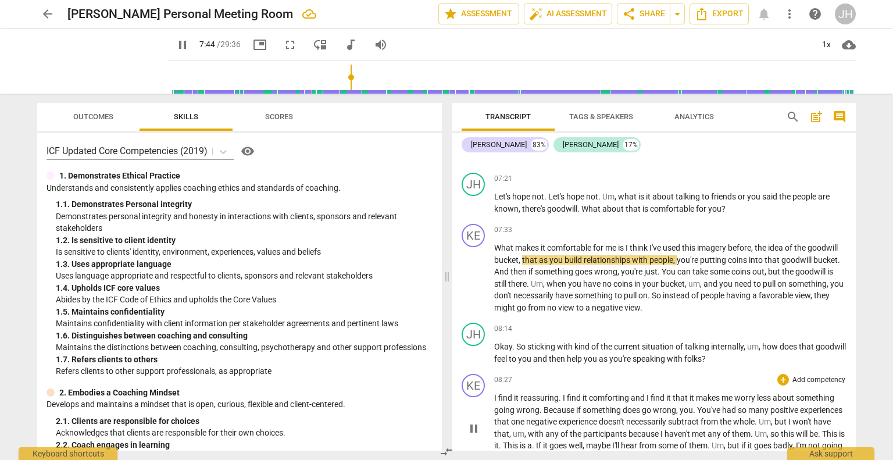
scroll to position [2139, 0]
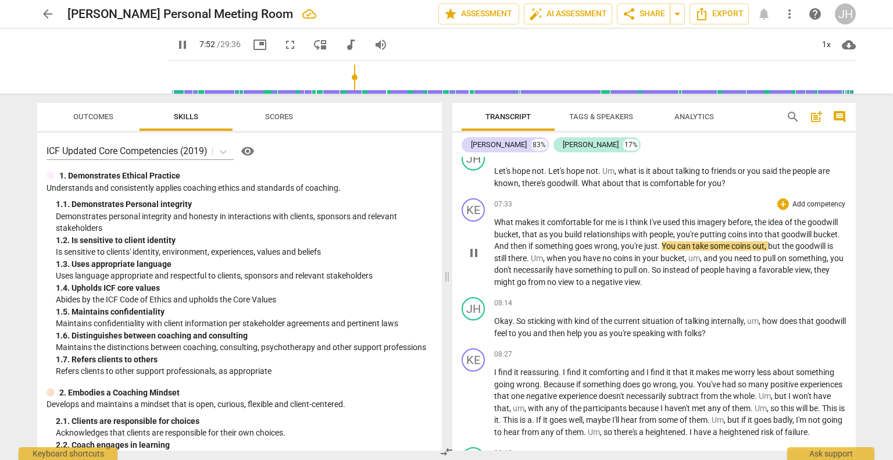
click at [677, 248] on span "You" at bounding box center [670, 245] width 16 height 9
type input "474"
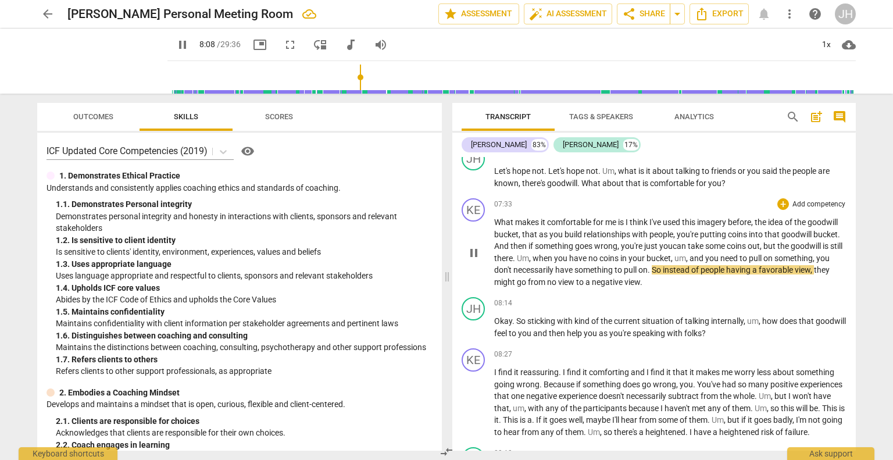
click at [663, 273] on span "So" at bounding box center [657, 269] width 11 height 9
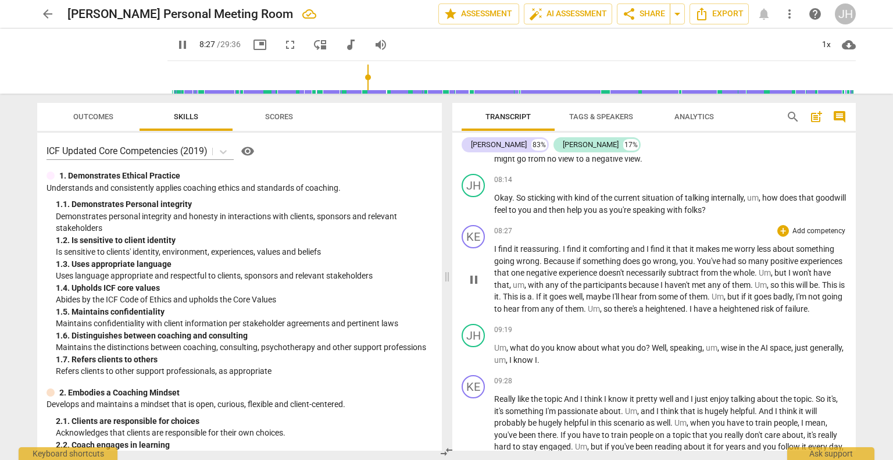
scroll to position [2266, 0]
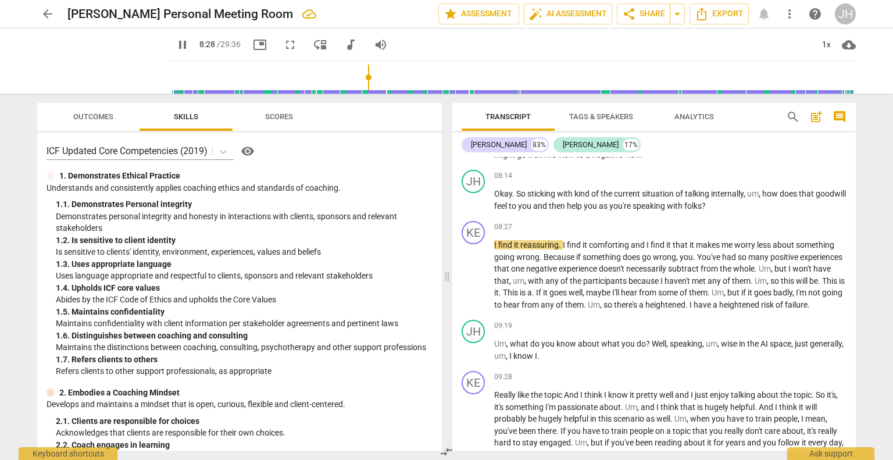
click at [176, 44] on span "pause" at bounding box center [183, 45] width 14 height 14
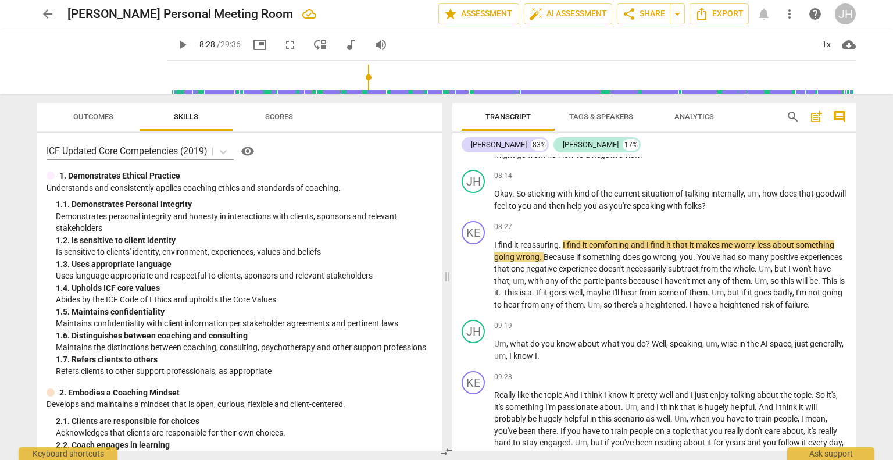
type input "509"
click at [599, 273] on span "experience" at bounding box center [579, 268] width 40 height 9
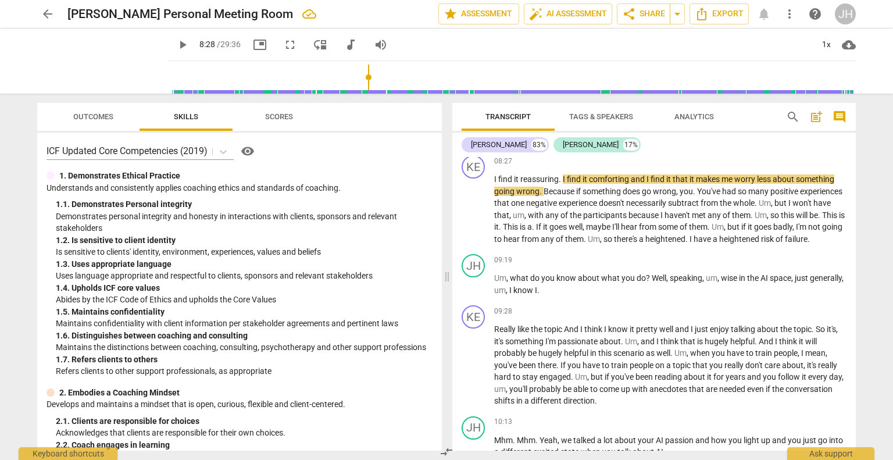
scroll to position [2328, 0]
